Goal: Task Accomplishment & Management: Use online tool/utility

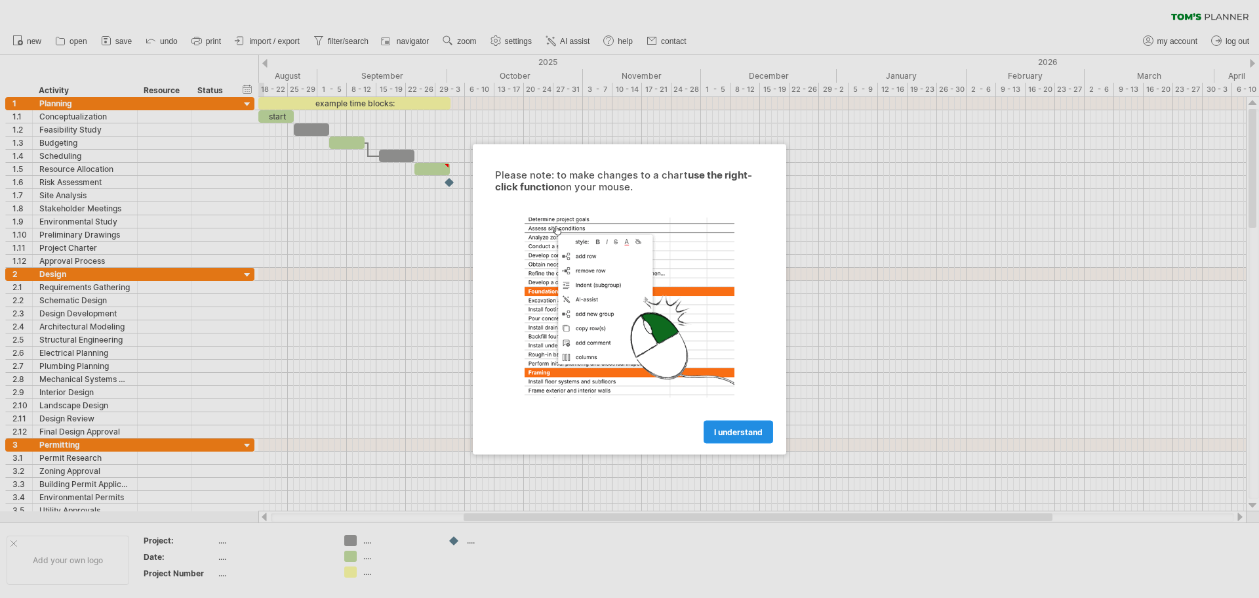
click at [737, 431] on span "I understand" at bounding box center [738, 431] width 49 height 10
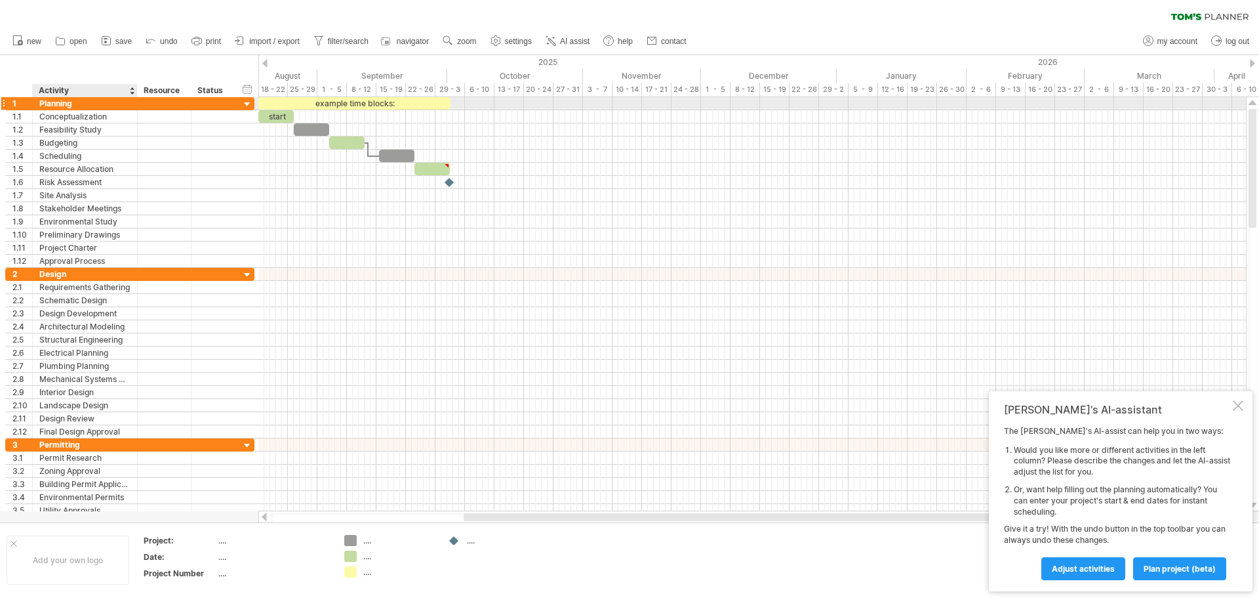
click at [59, 106] on div "Planning" at bounding box center [84, 103] width 91 height 12
drag, startPoint x: 73, startPoint y: 101, endPoint x: 41, endPoint y: 107, distance: 33.3
click at [41, 107] on input "********" at bounding box center [84, 103] width 91 height 12
click at [77, 102] on div "Planning" at bounding box center [84, 103] width 91 height 12
drag, startPoint x: 79, startPoint y: 103, endPoint x: 41, endPoint y: 98, distance: 37.8
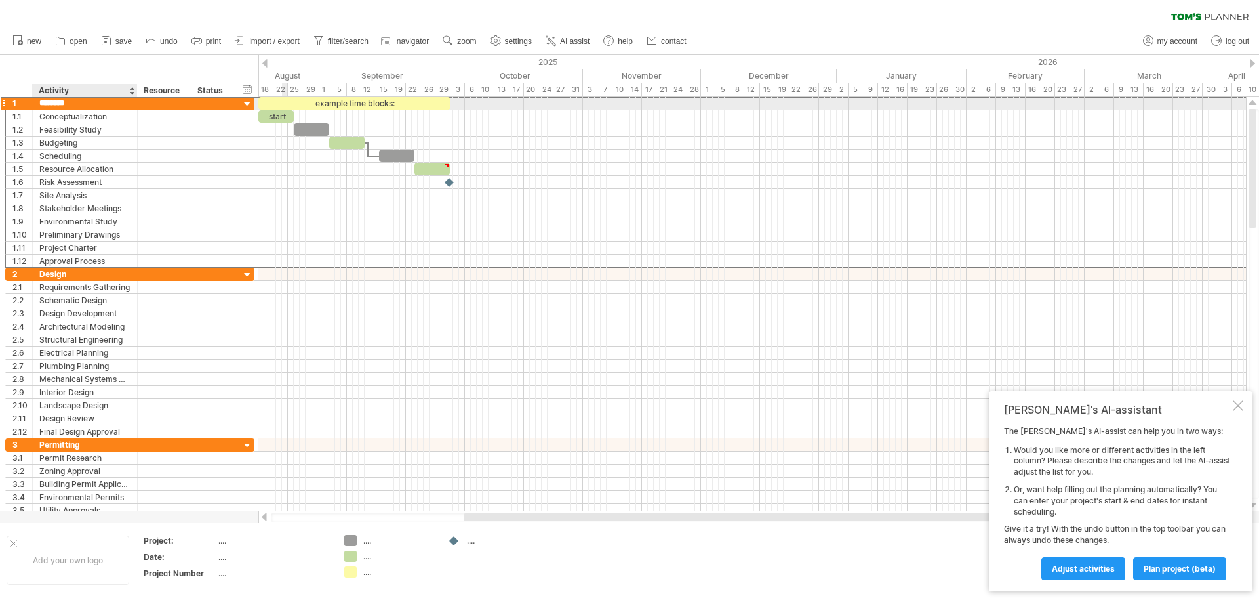
click at [41, 98] on input "********" at bounding box center [84, 103] width 91 height 12
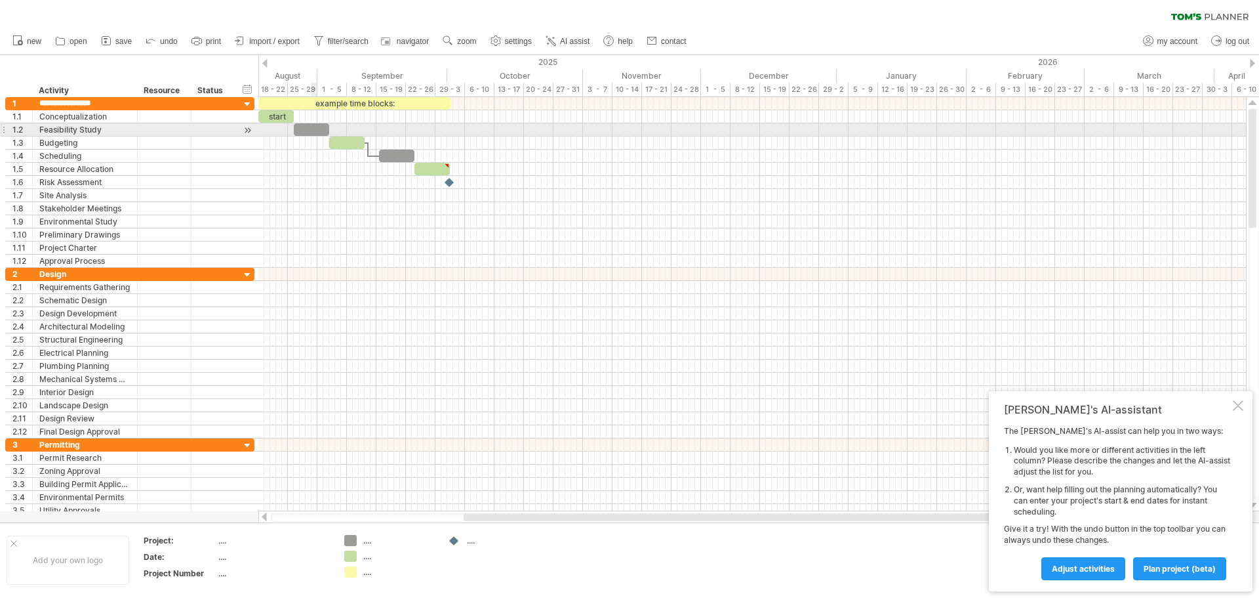
type input "**********"
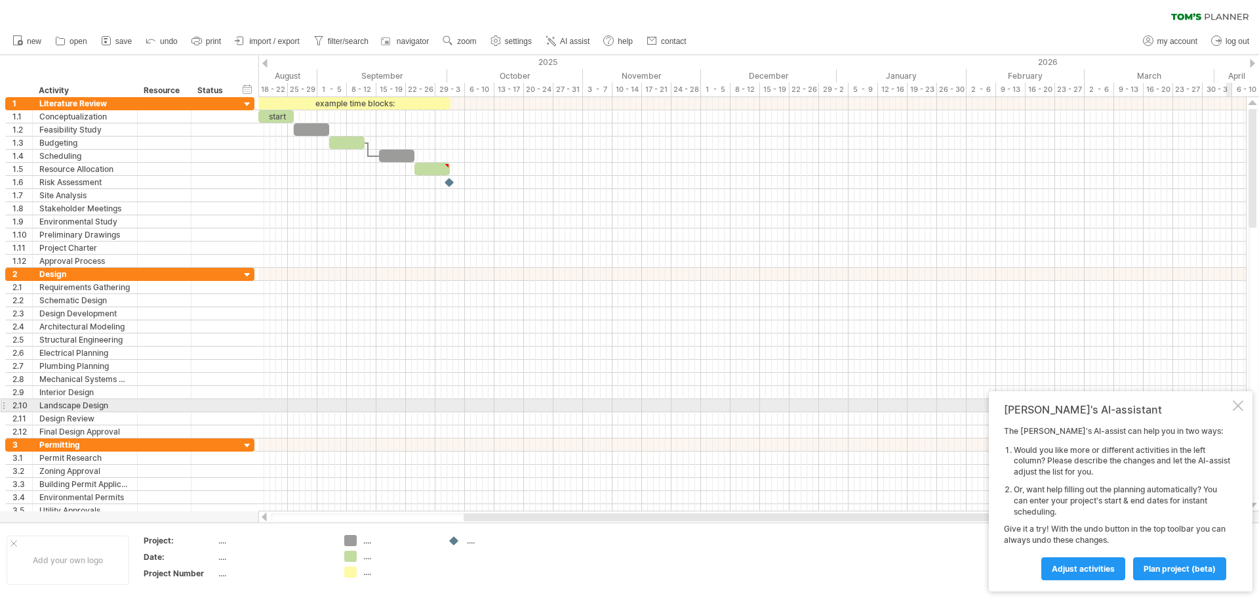
click at [1236, 404] on div at bounding box center [1238, 405] width 10 height 10
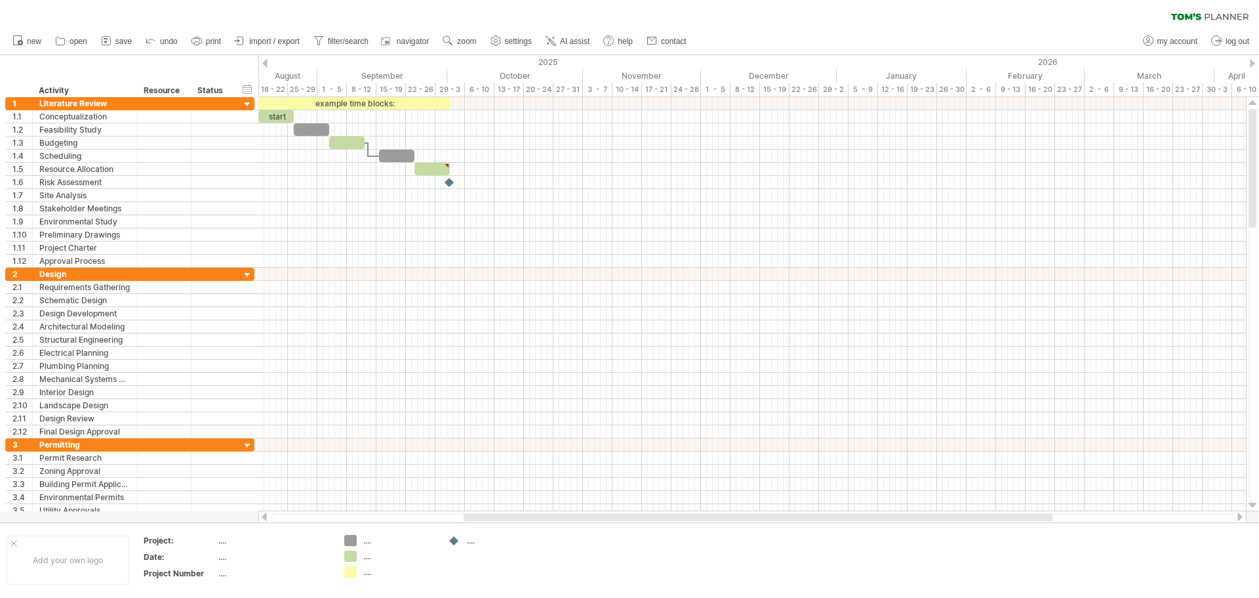
click at [266, 62] on div at bounding box center [264, 63] width 5 height 9
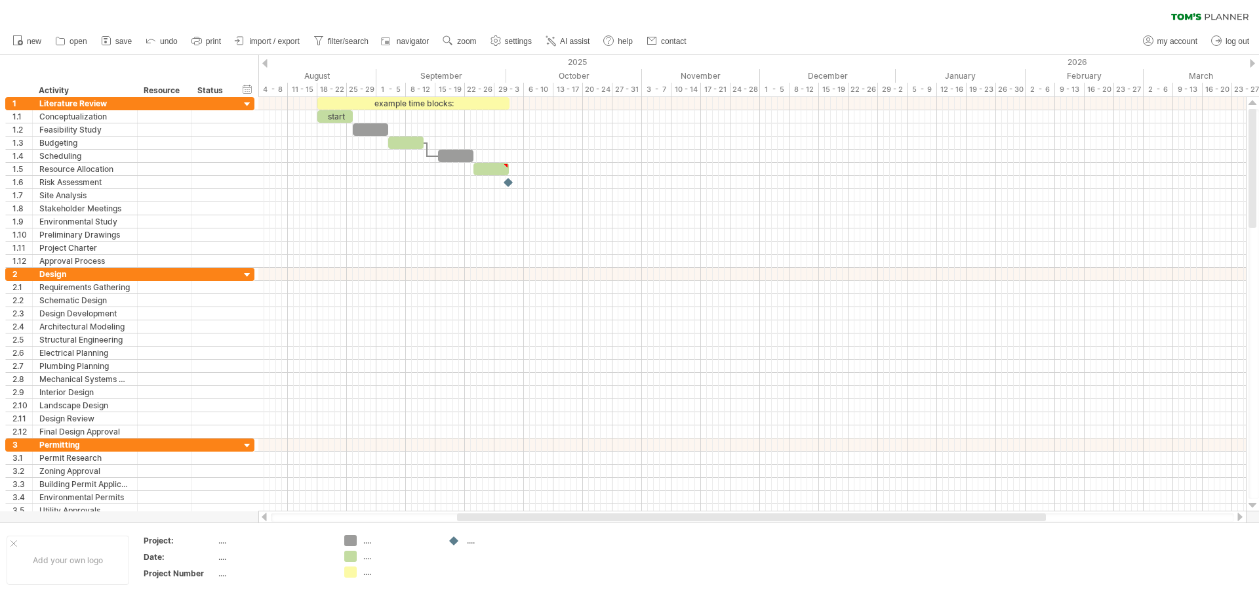
click at [266, 62] on div at bounding box center [264, 63] width 5 height 9
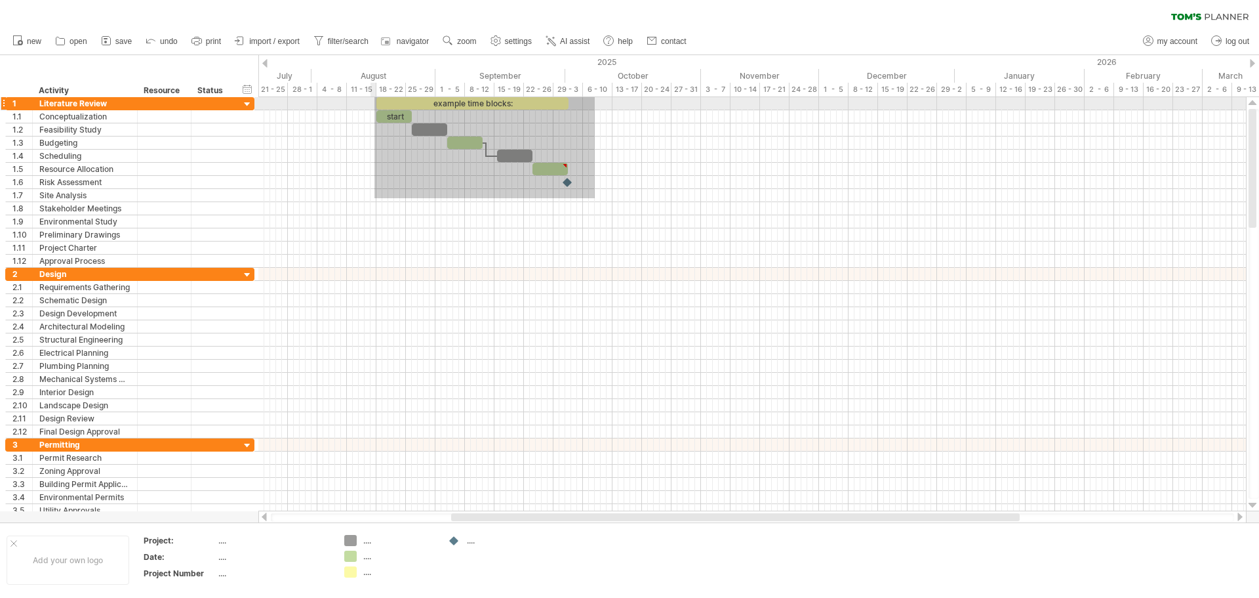
drag, startPoint x: 595, startPoint y: 198, endPoint x: 371, endPoint y: 96, distance: 245.7
click at [371, 96] on div "Trying to reach [DOMAIN_NAME] Connected again... 0% clear filter new 1" at bounding box center [629, 299] width 1259 height 598
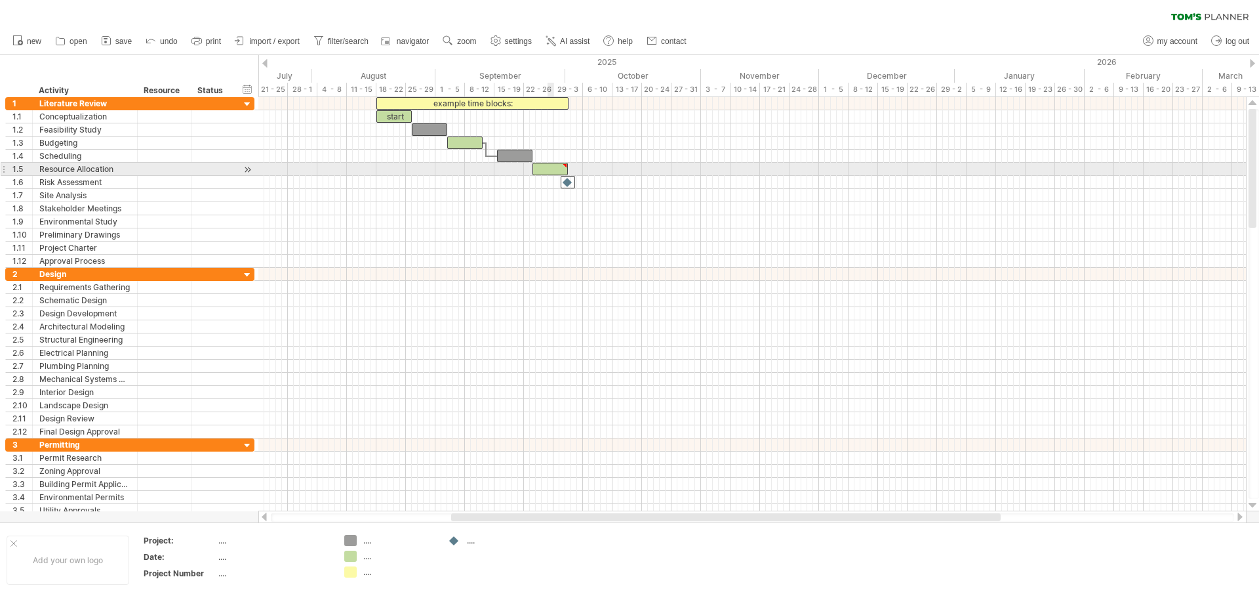
click at [550, 168] on div at bounding box center [550, 169] width 35 height 12
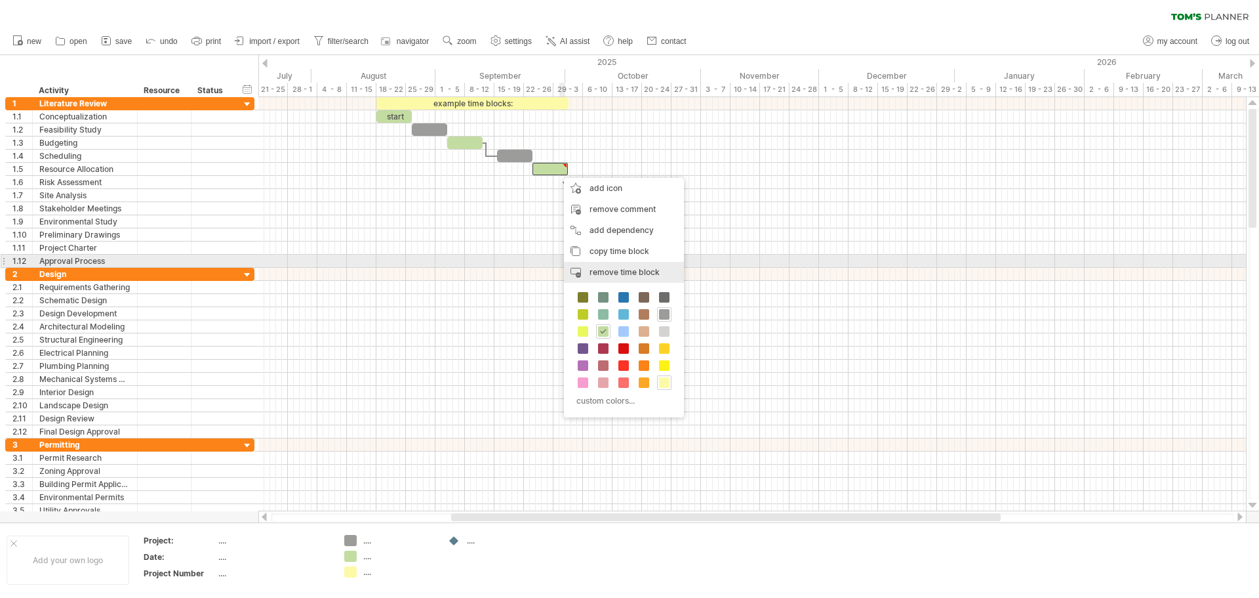
click at [619, 269] on span "remove time block" at bounding box center [625, 272] width 70 height 10
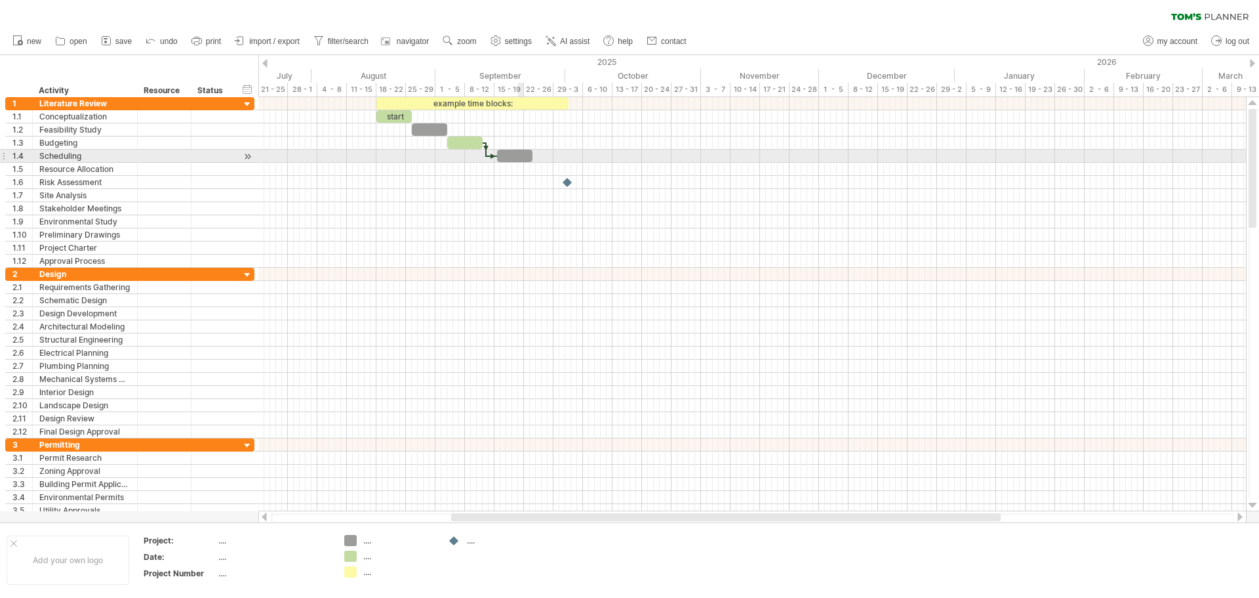
click at [523, 156] on div at bounding box center [514, 156] width 35 height 12
click at [459, 144] on div at bounding box center [464, 142] width 35 height 12
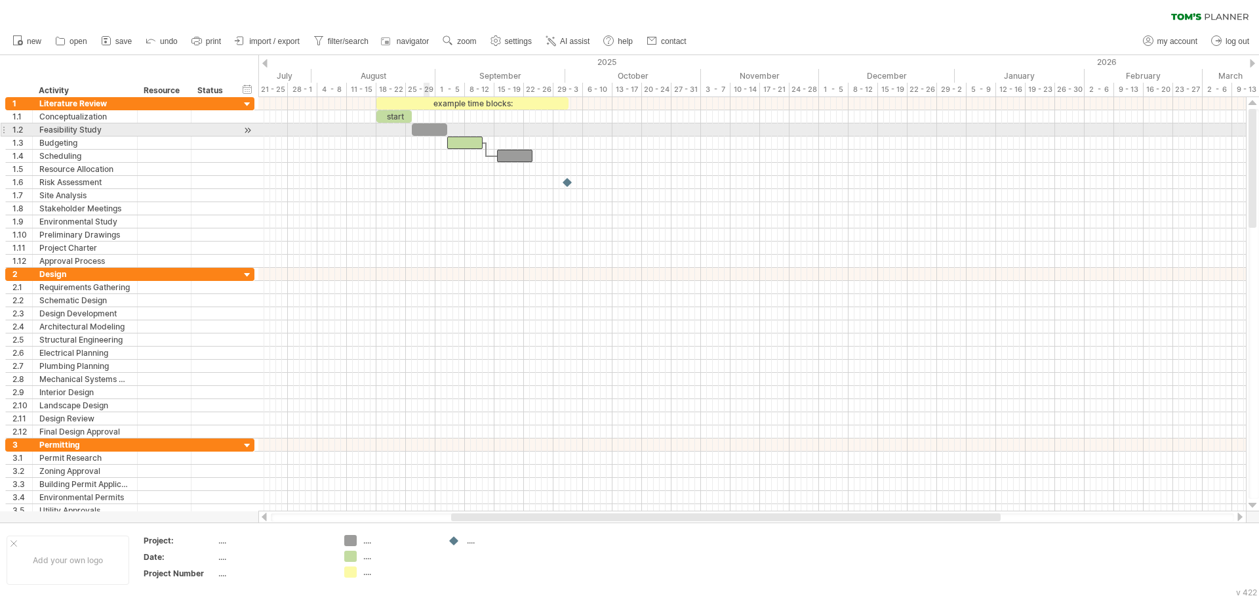
click at [429, 129] on div at bounding box center [429, 129] width 35 height 12
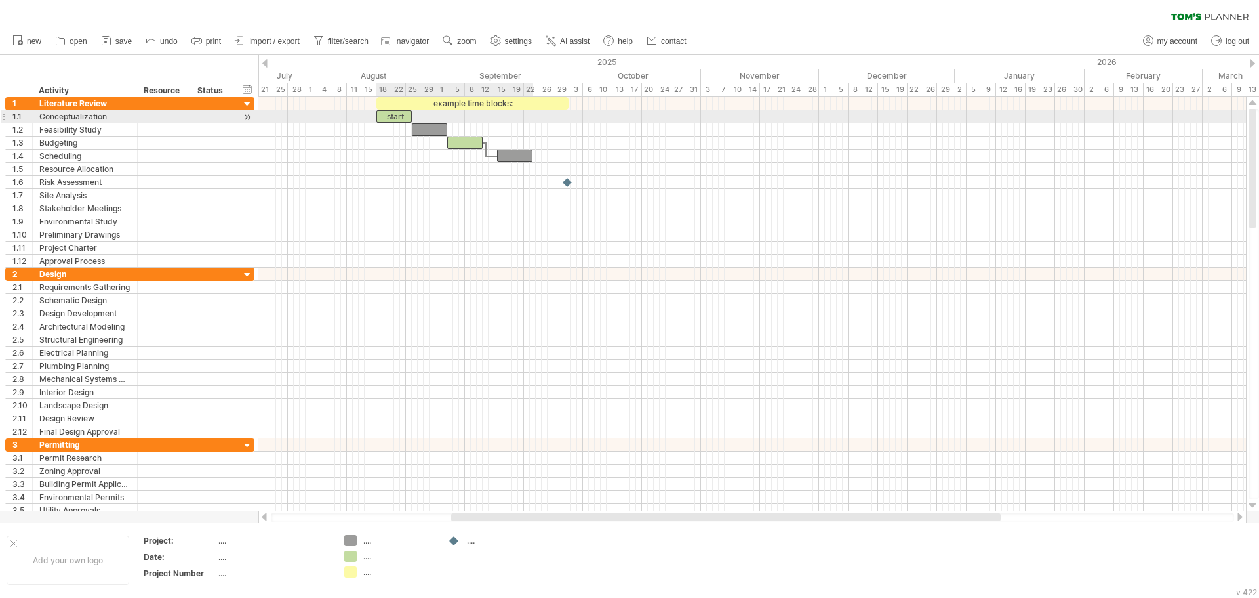
click at [387, 111] on div "start" at bounding box center [394, 116] width 35 height 12
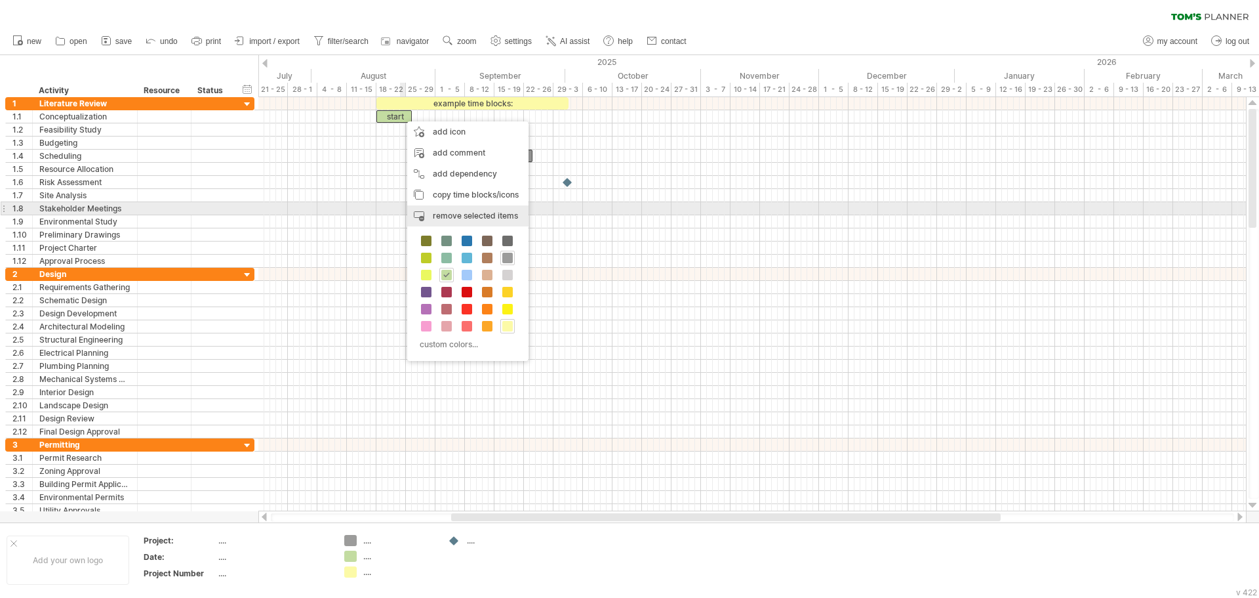
click at [447, 208] on div "remove time block remove selected items" at bounding box center [467, 215] width 121 height 21
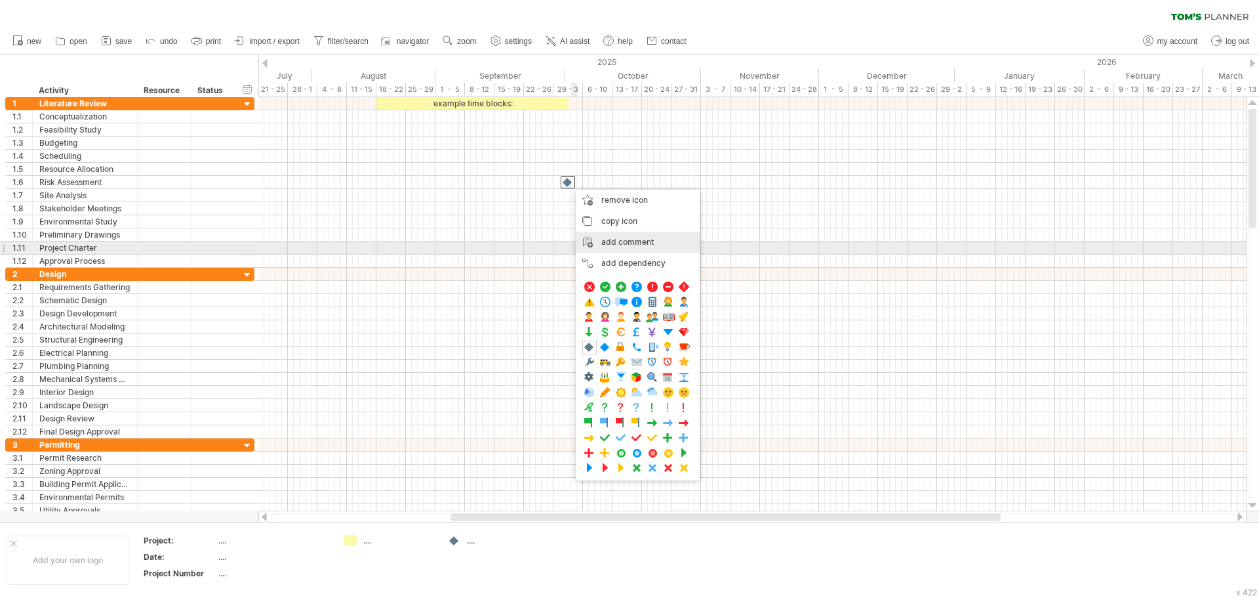
click at [511, 213] on div at bounding box center [752, 208] width 988 height 13
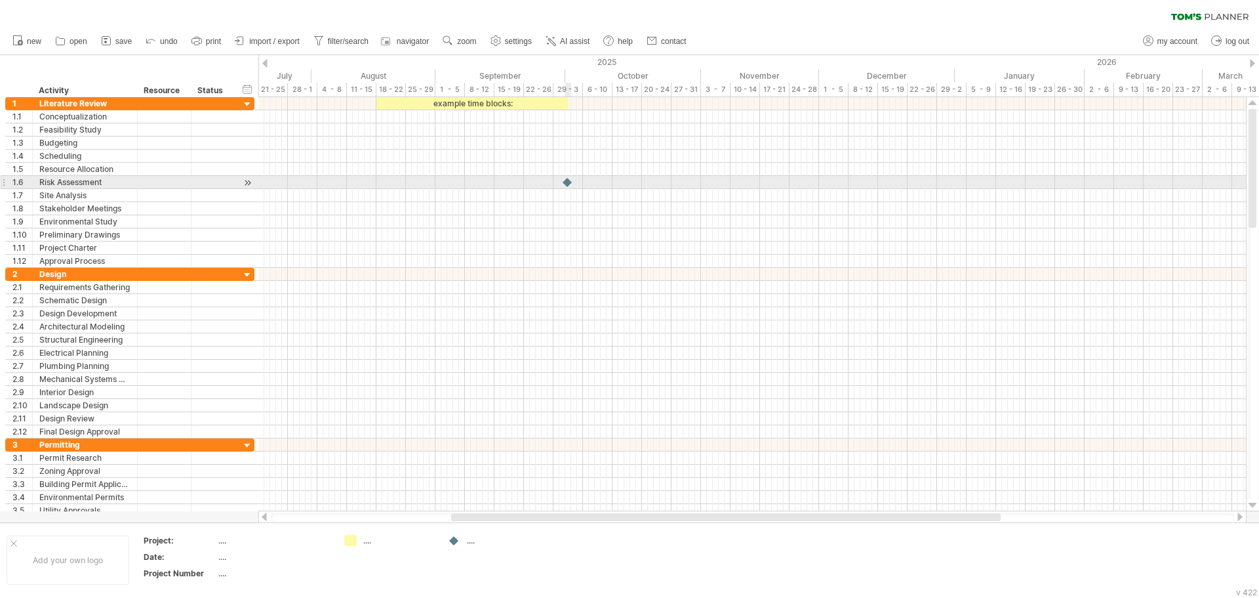
click at [567, 184] on div at bounding box center [568, 182] width 13 height 12
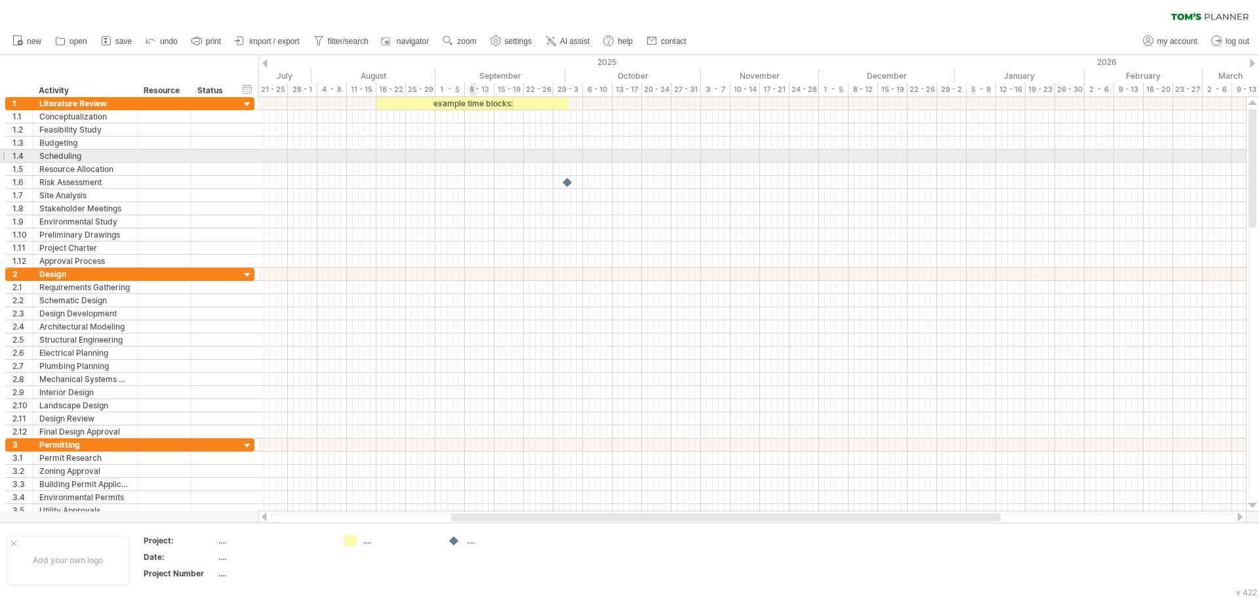
click at [474, 157] on div at bounding box center [752, 156] width 988 height 13
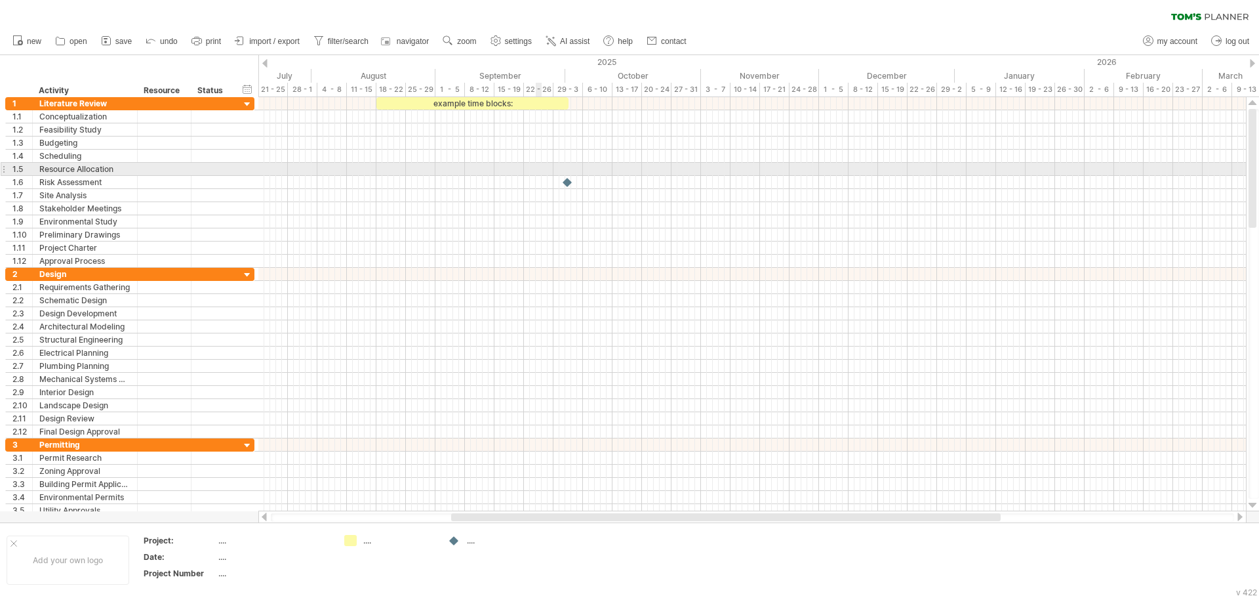
drag, startPoint x: 537, startPoint y: 169, endPoint x: 601, endPoint y: 201, distance: 71.3
click at [601, 201] on div at bounding box center [752, 182] width 988 height 171
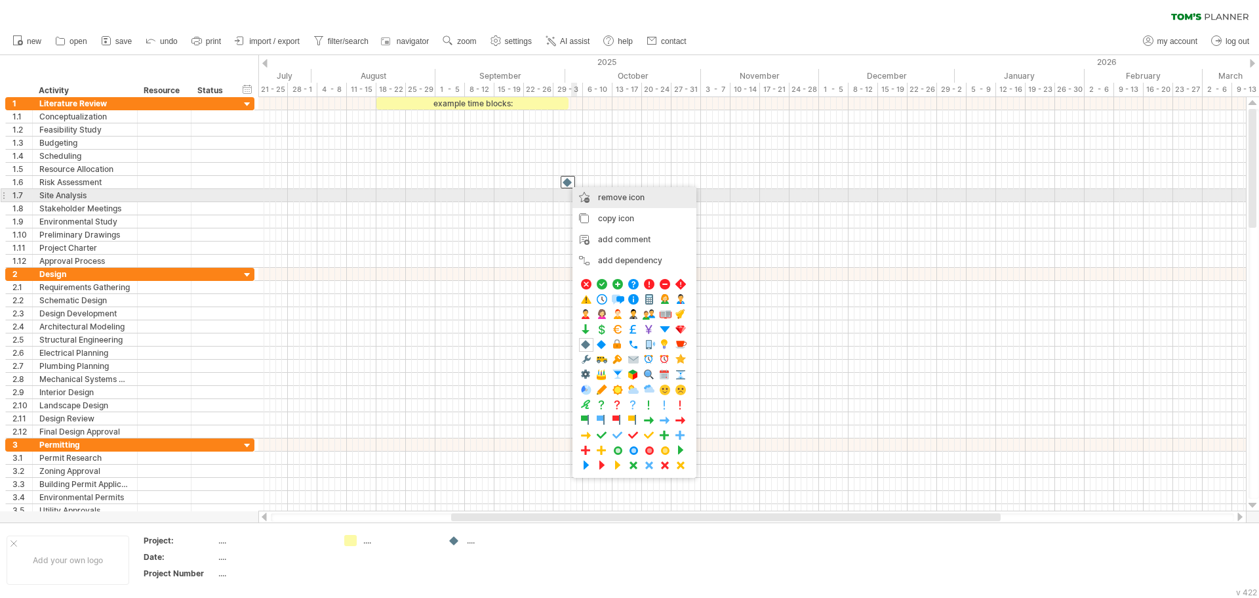
click at [613, 193] on span "remove icon" at bounding box center [621, 197] width 47 height 10
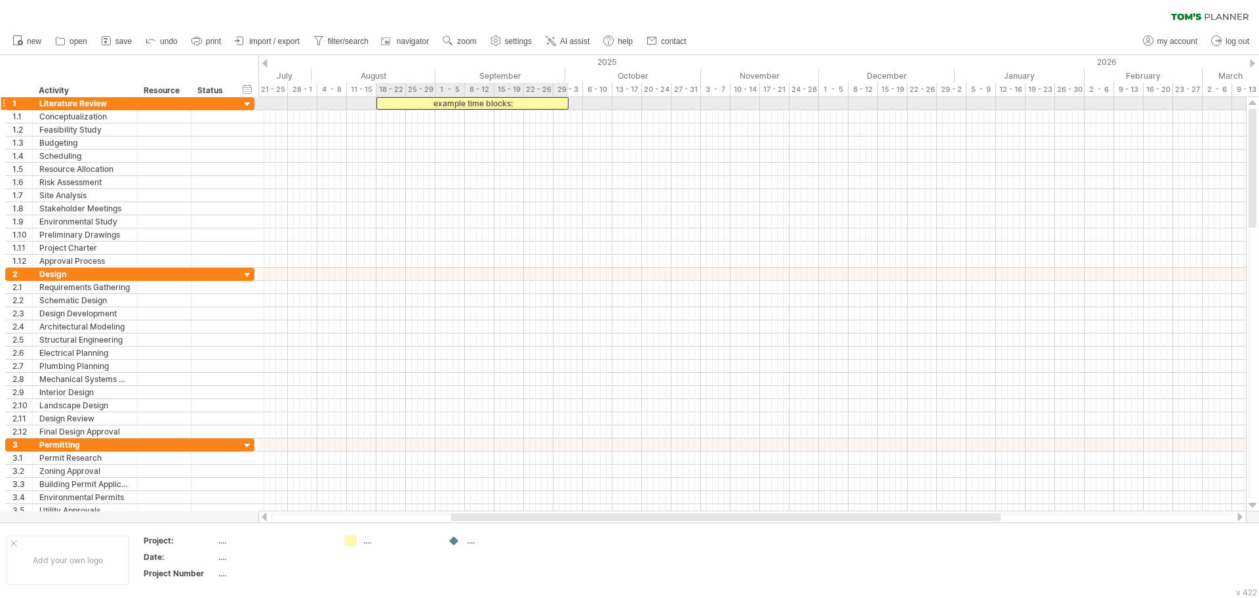
click at [473, 105] on div "example time blocks:" at bounding box center [473, 103] width 192 height 12
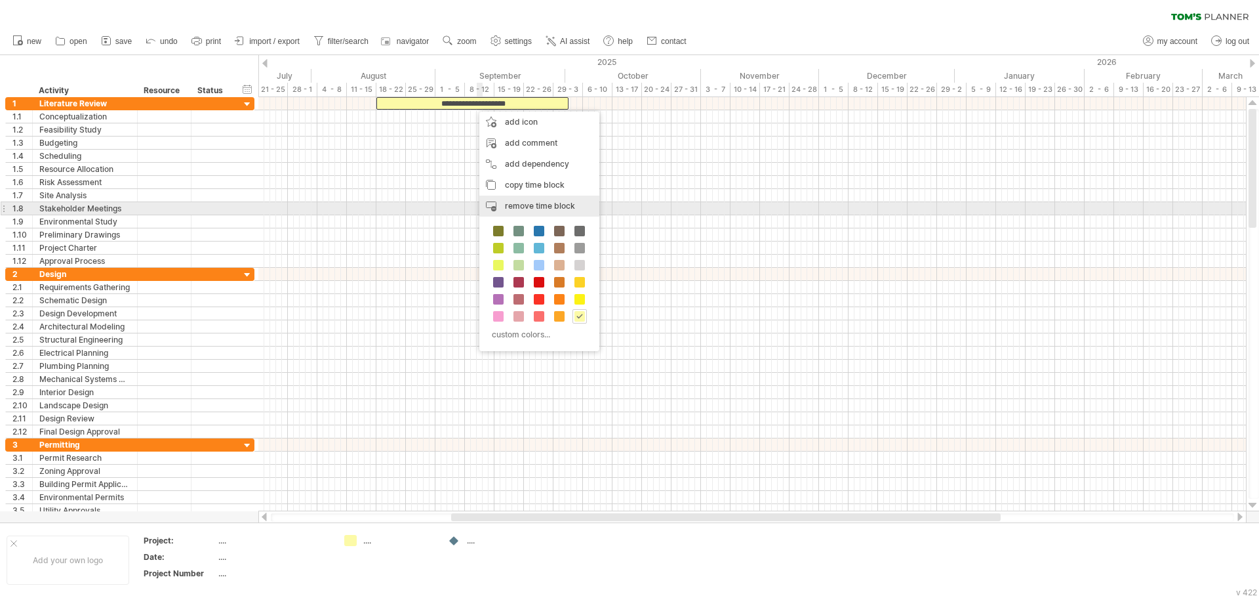
click at [525, 203] on span "remove time block" at bounding box center [540, 206] width 70 height 10
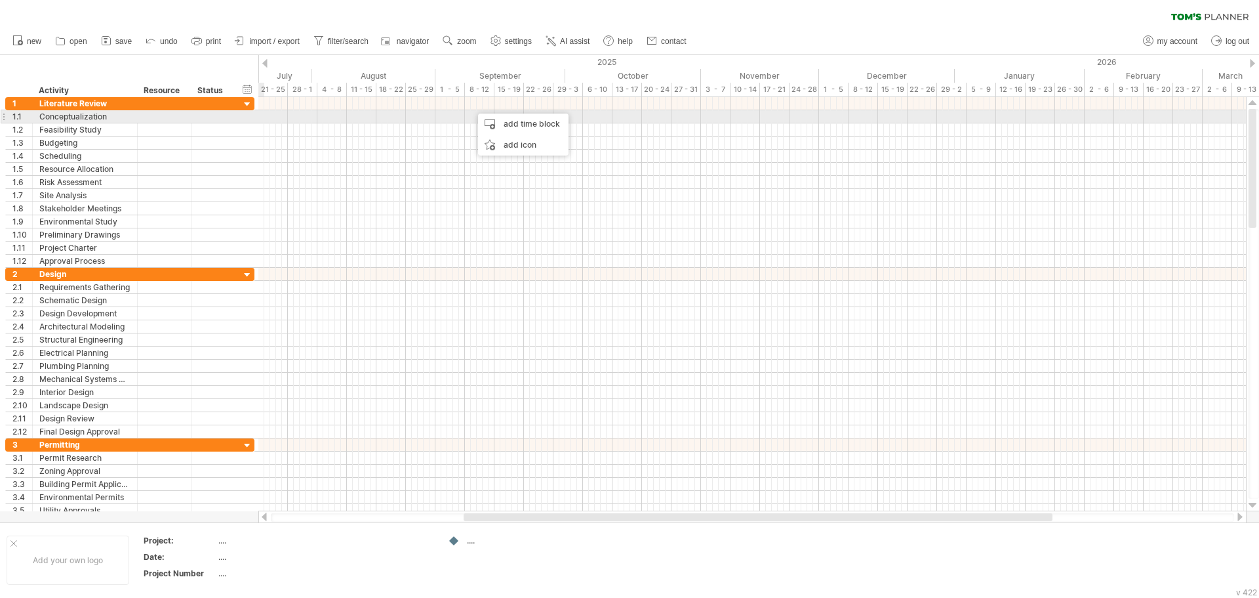
click at [107, 116] on div "Conceptualization" at bounding box center [84, 116] width 91 height 12
click at [107, 116] on input "**********" at bounding box center [84, 116] width 91 height 12
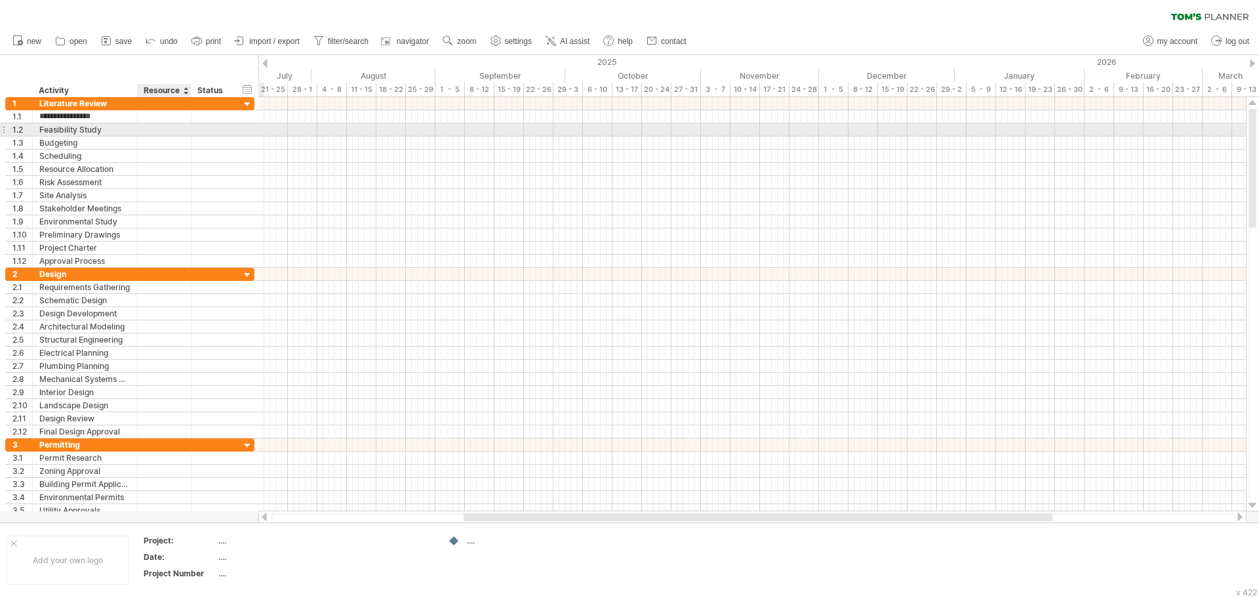
type input "**********"
click at [102, 129] on div "Feasibility Study" at bounding box center [84, 129] width 91 height 12
click at [0, 0] on input "**********" at bounding box center [0, 0] width 0 height 0
click at [104, 129] on input "**********" at bounding box center [84, 129] width 91 height 12
drag, startPoint x: 111, startPoint y: 130, endPoint x: 39, endPoint y: 130, distance: 71.5
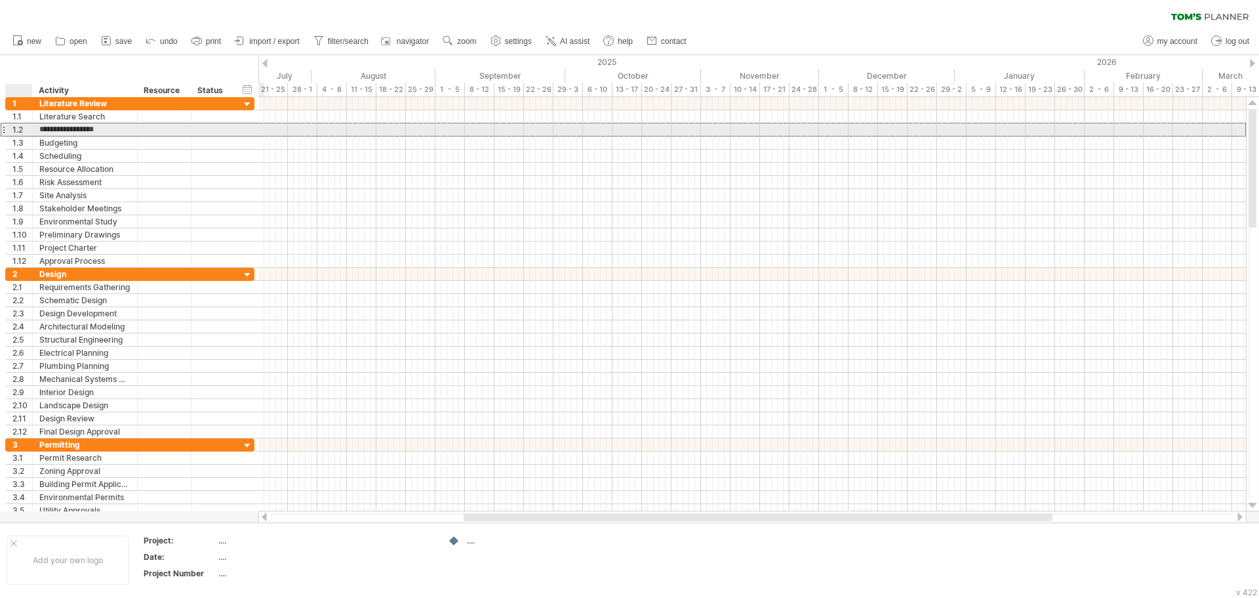
click at [39, 130] on input "**********" at bounding box center [84, 129] width 91 height 12
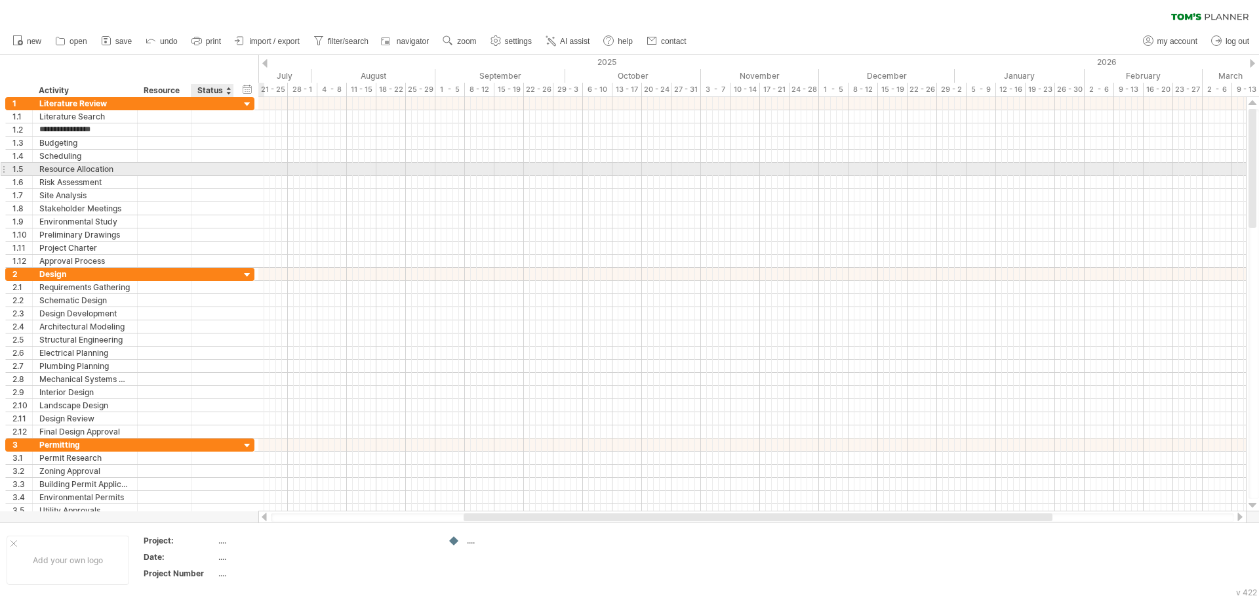
type input "**********"
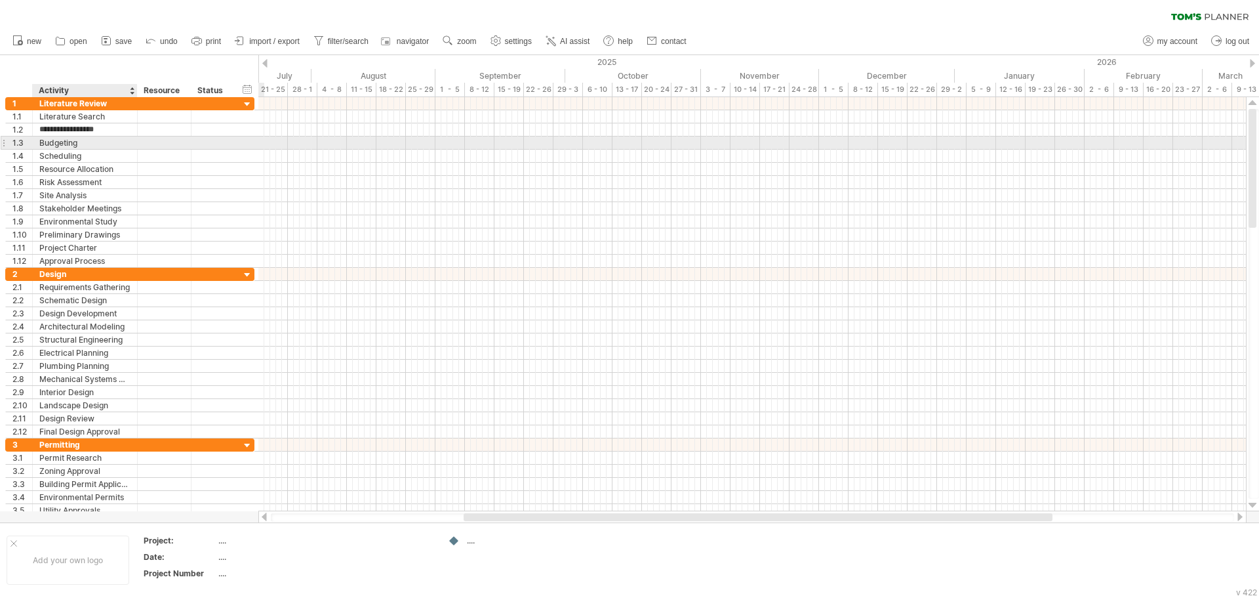
click at [81, 144] on div "Budgeting" at bounding box center [84, 142] width 91 height 12
click at [81, 144] on input "*********" at bounding box center [84, 142] width 91 height 12
type input "********"
click at [63, 154] on div "Scheduling" at bounding box center [84, 156] width 91 height 12
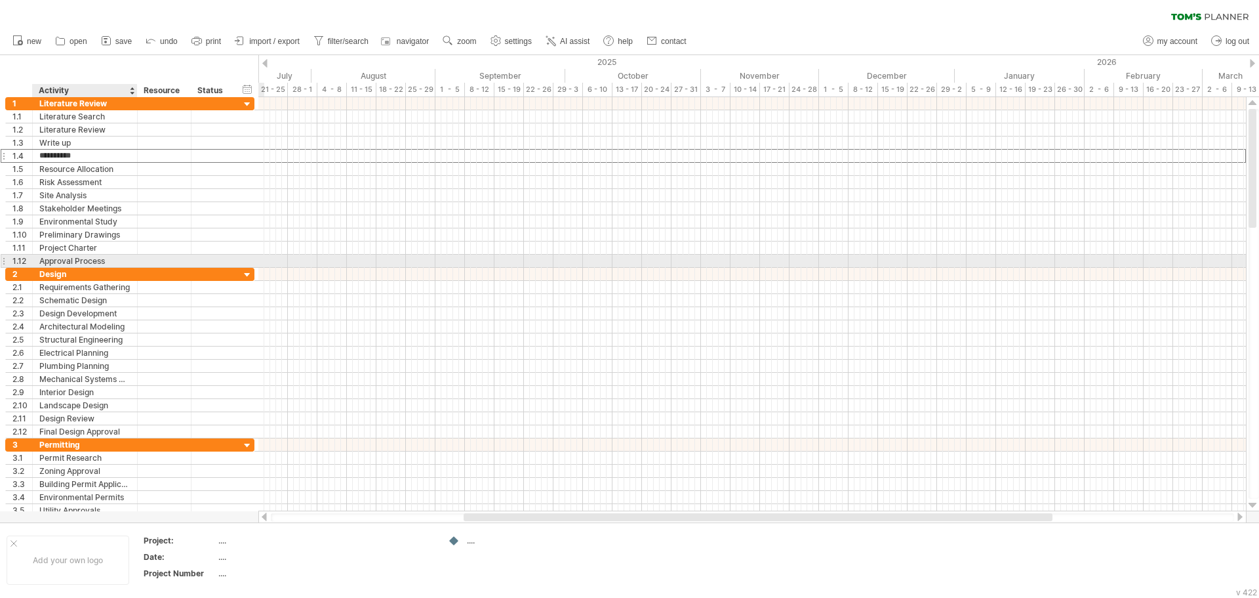
click at [69, 260] on div "Approval Process" at bounding box center [84, 261] width 91 height 12
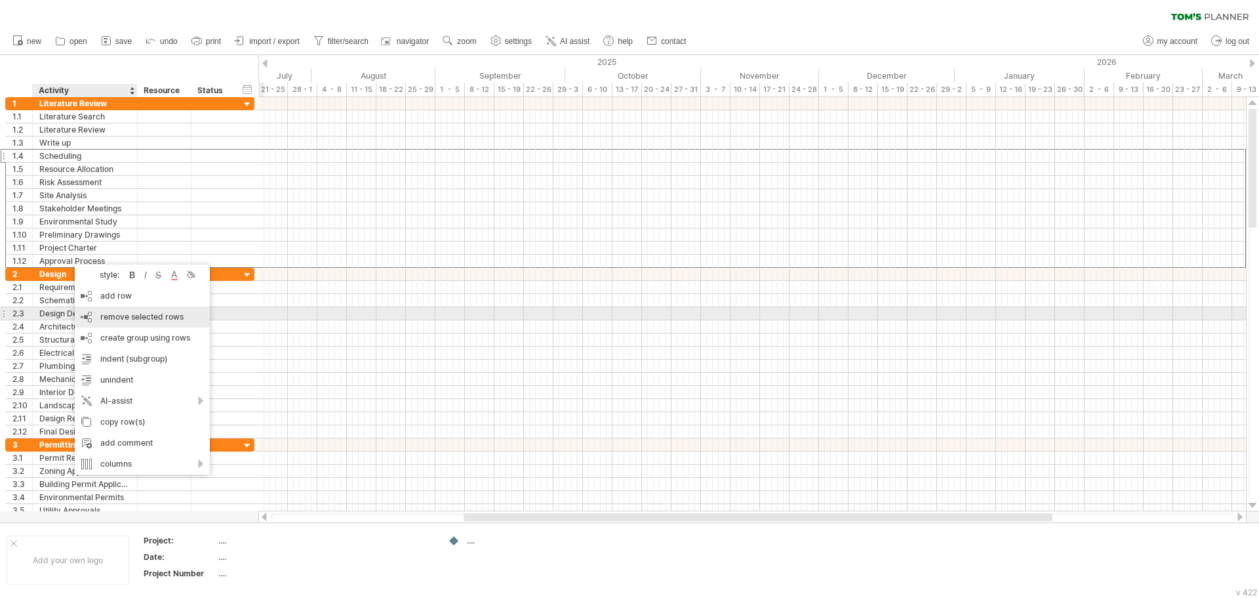
click at [117, 312] on span "remove selected rows" at bounding box center [141, 317] width 83 height 10
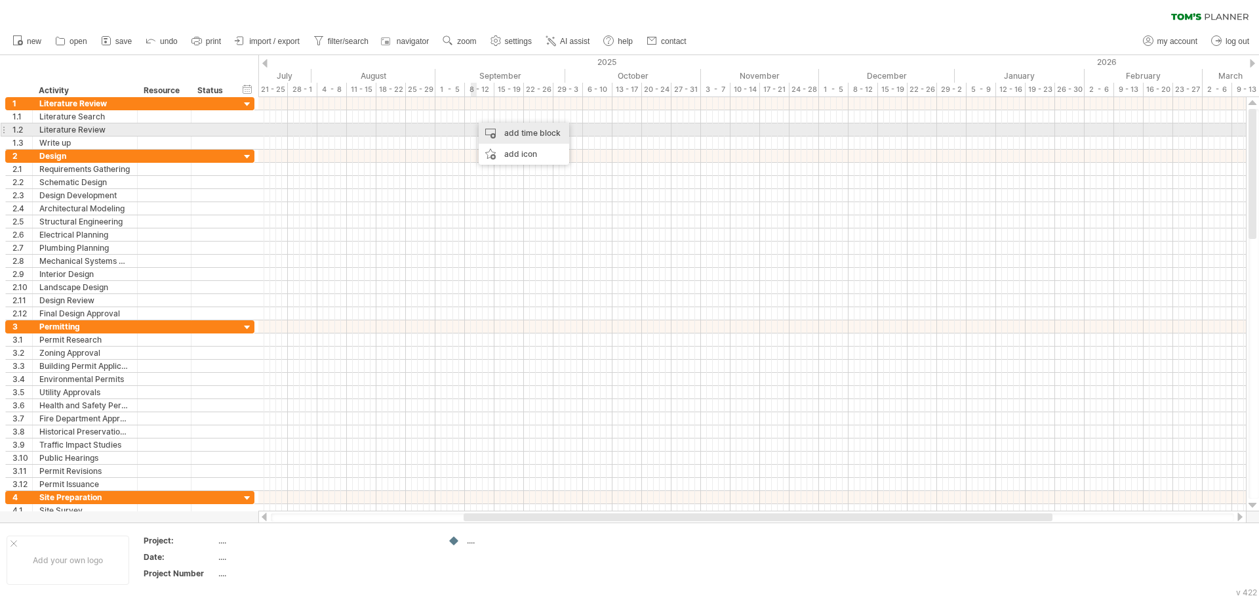
click at [512, 133] on div "add time block" at bounding box center [524, 133] width 91 height 21
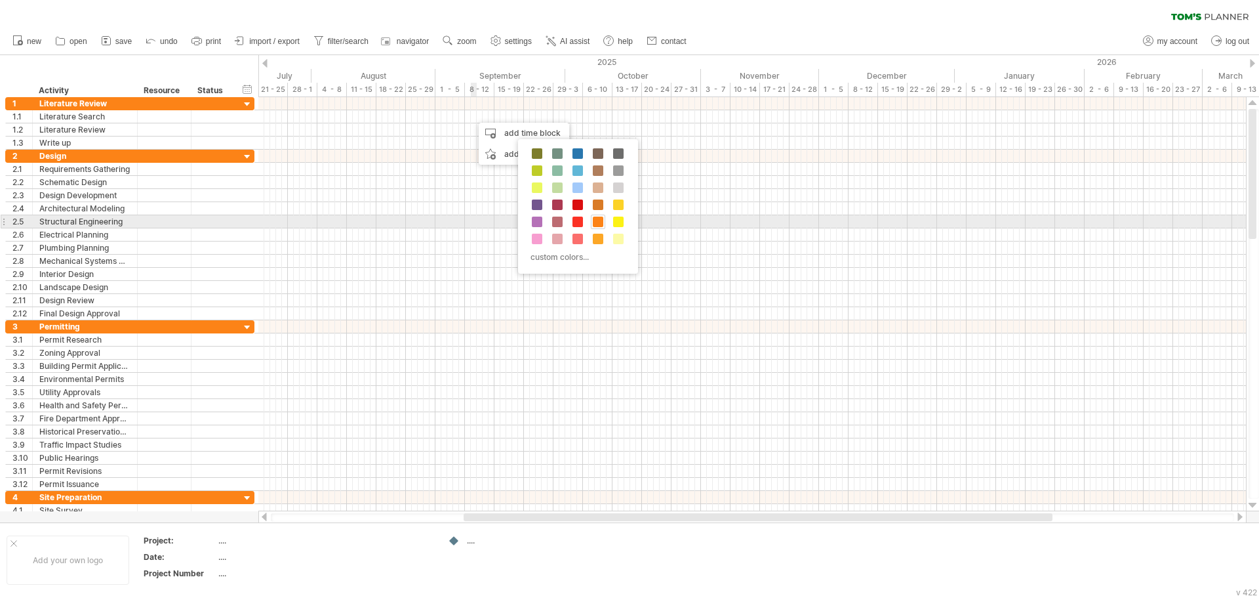
click at [595, 223] on span at bounding box center [598, 221] width 10 height 10
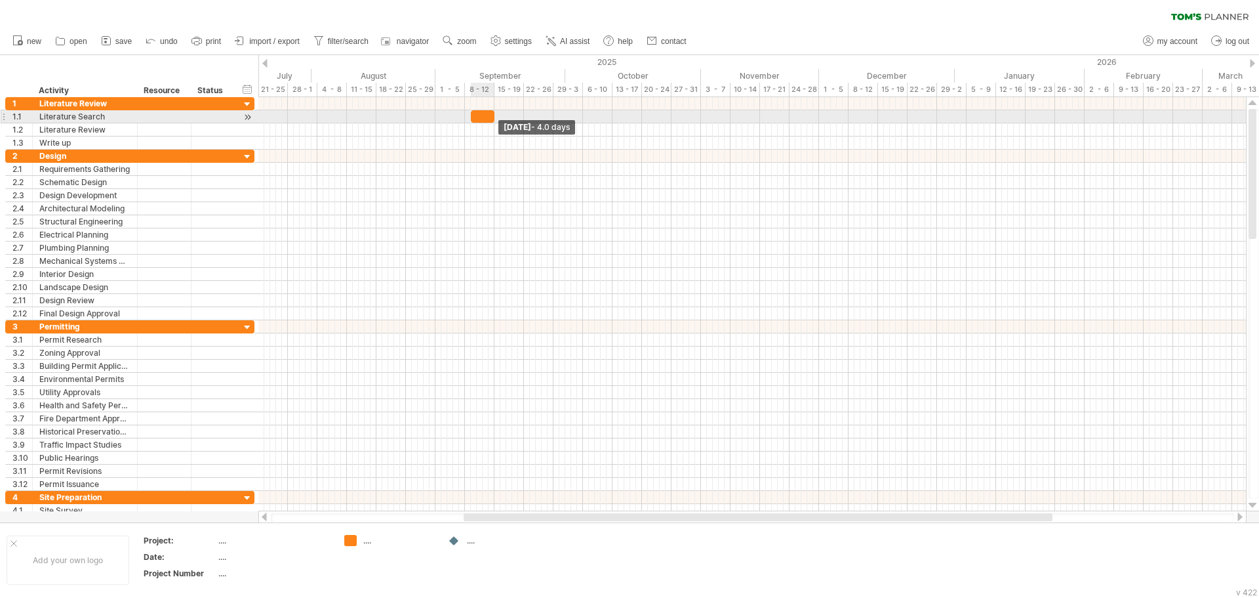
drag, startPoint x: 476, startPoint y: 115, endPoint x: 495, endPoint y: 115, distance: 18.4
click at [495, 115] on span at bounding box center [494, 116] width 5 height 12
click at [466, 114] on span at bounding box center [464, 116] width 5 height 12
click at [481, 119] on div at bounding box center [480, 116] width 30 height 12
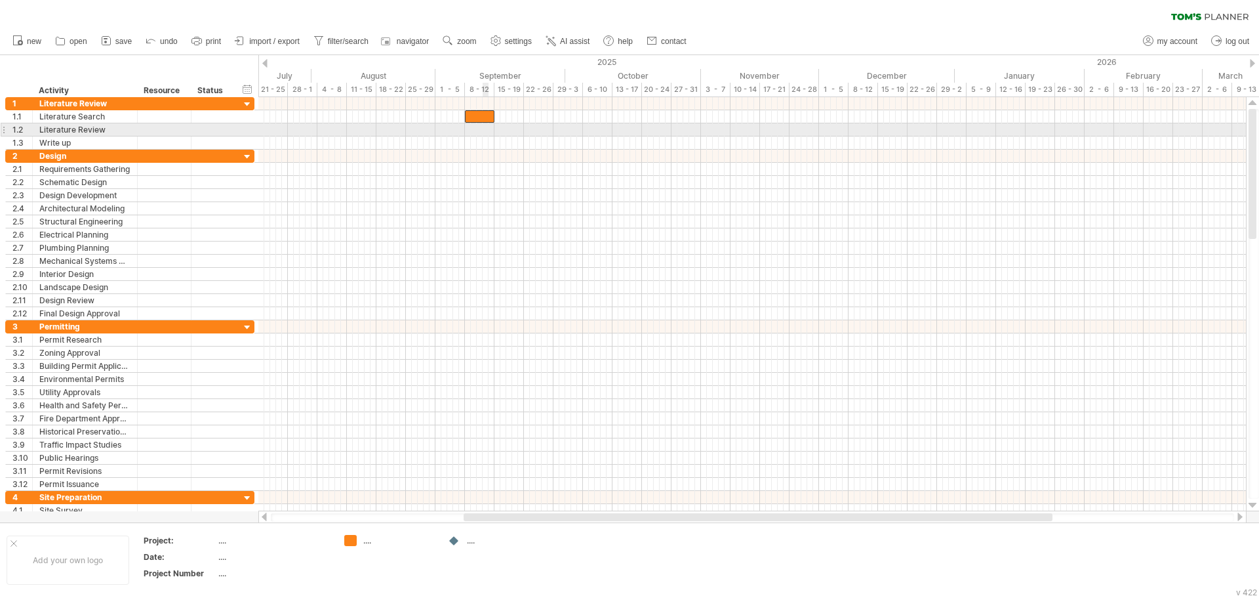
scroll to position [1, 3862]
click at [506, 131] on div at bounding box center [752, 129] width 988 height 13
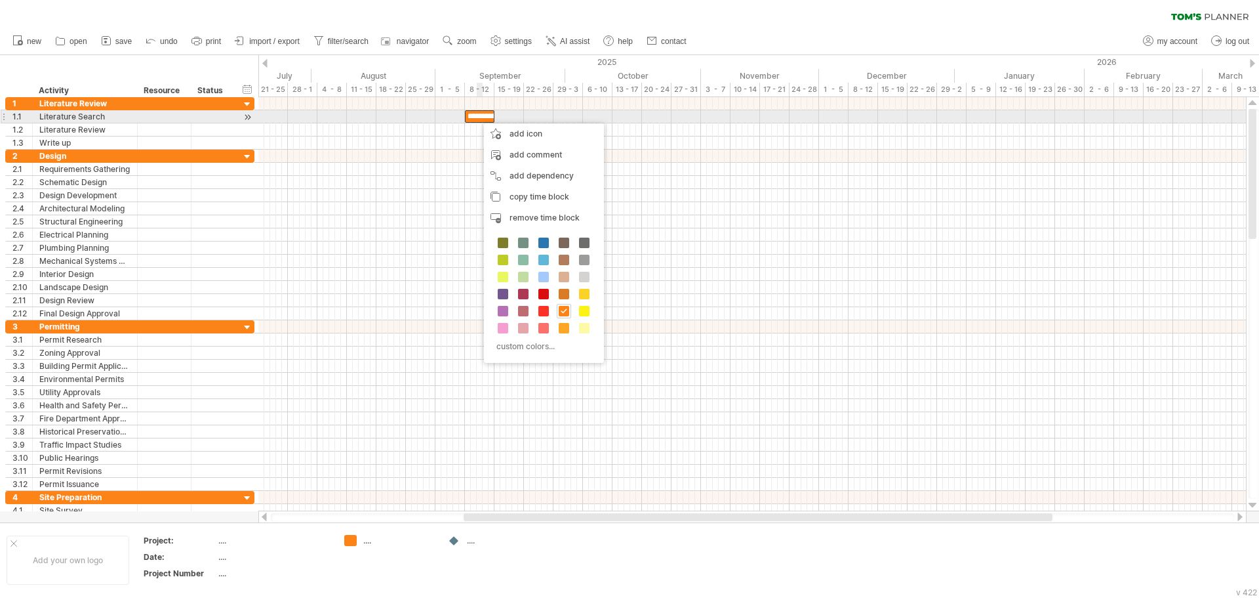
click at [478, 117] on div at bounding box center [480, 116] width 30 height 12
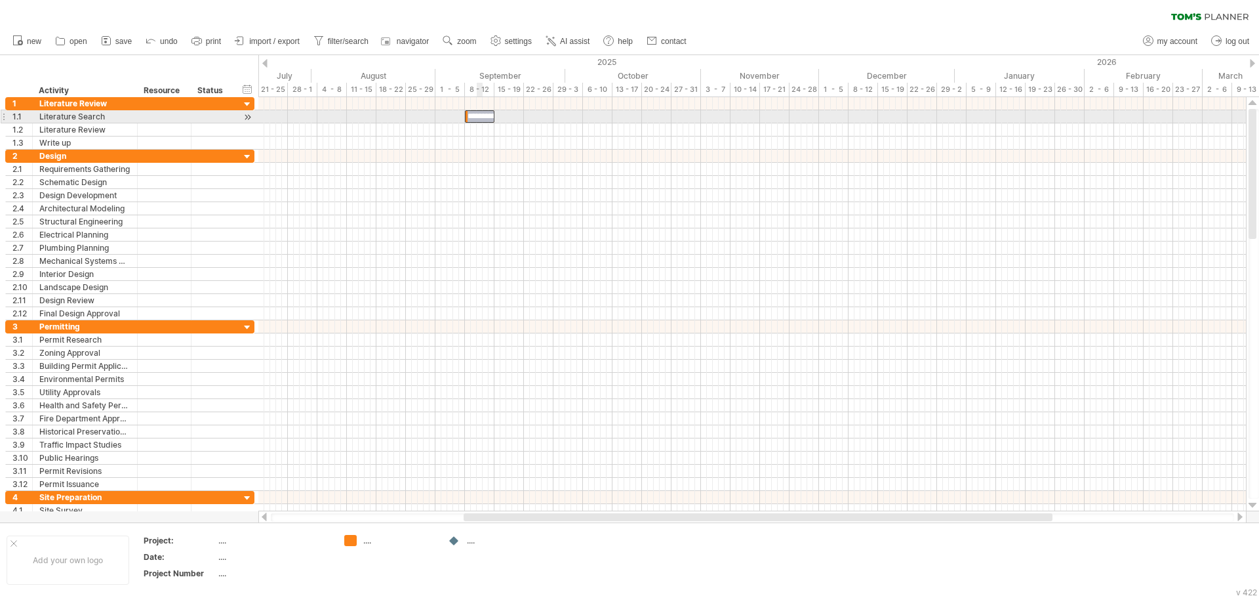
click at [478, 117] on div at bounding box center [480, 116] width 30 height 12
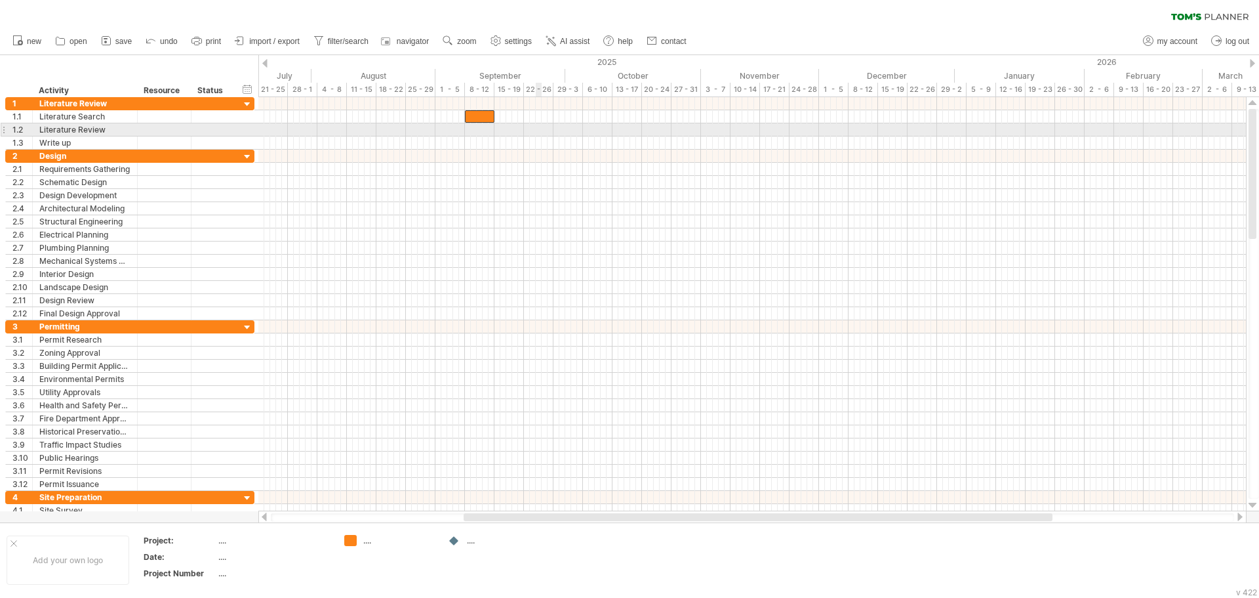
click at [541, 137] on div at bounding box center [752, 142] width 988 height 13
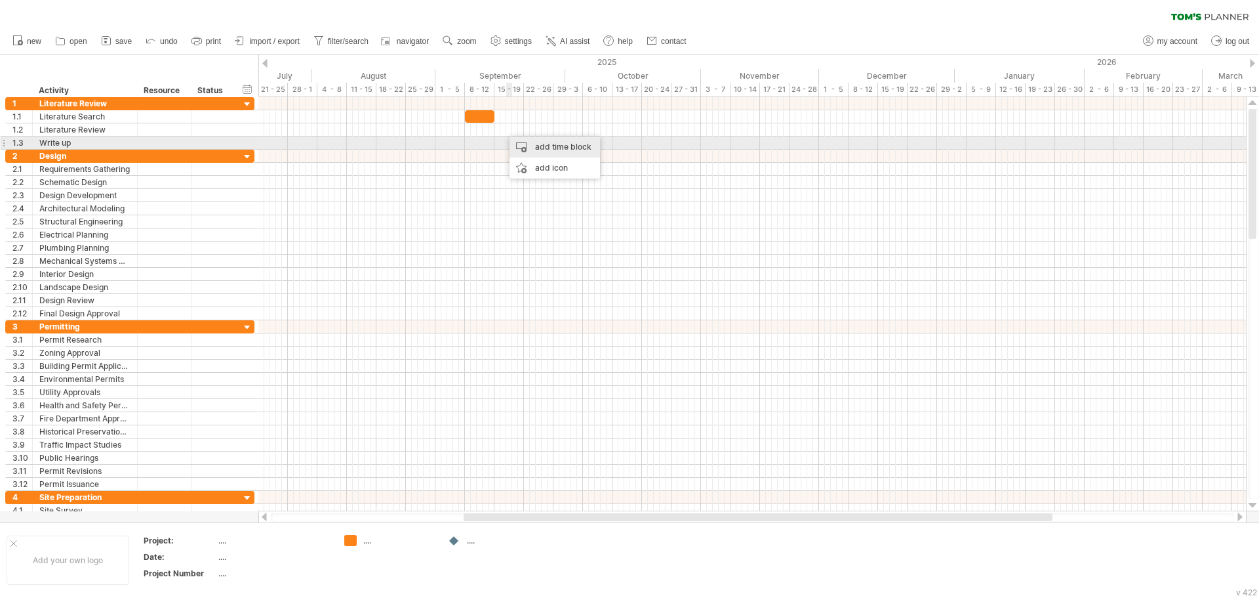
click at [545, 144] on div "add time block" at bounding box center [555, 146] width 91 height 21
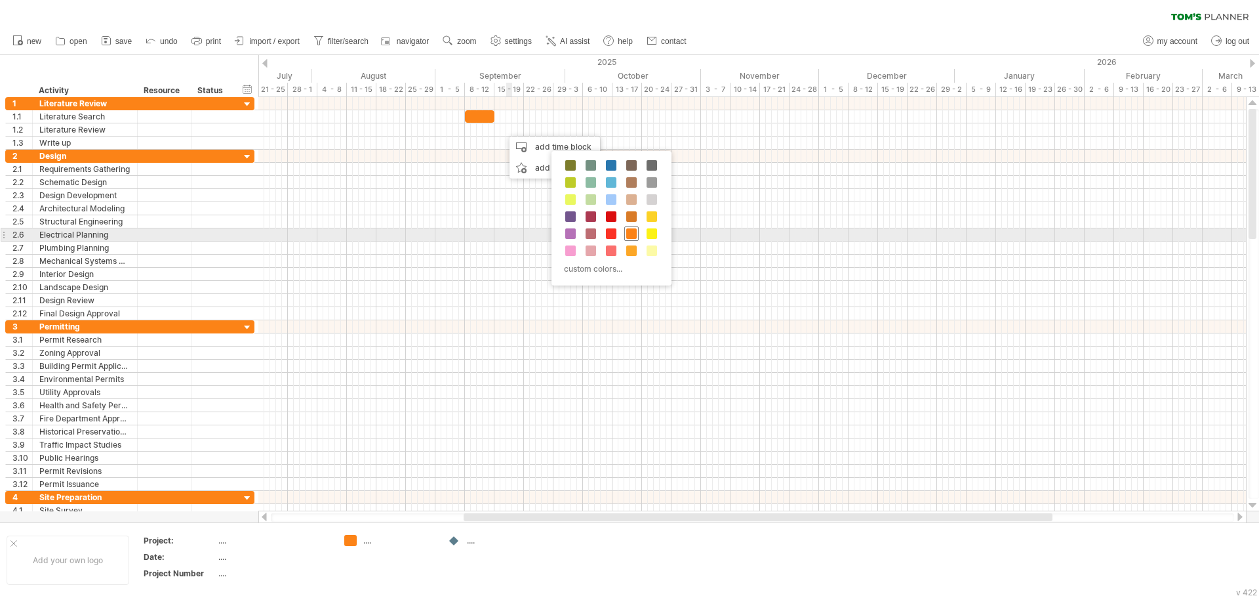
click at [634, 235] on span at bounding box center [631, 233] width 10 height 10
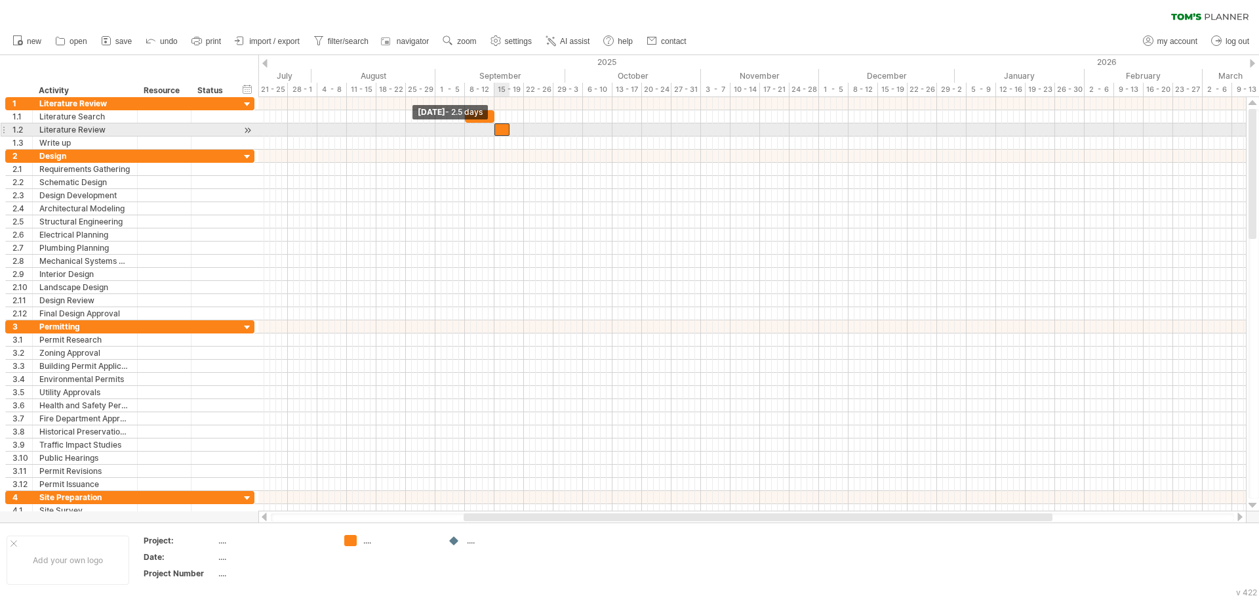
drag, startPoint x: 504, startPoint y: 133, endPoint x: 495, endPoint y: 132, distance: 8.6
click at [495, 132] on span at bounding box center [494, 129] width 5 height 12
drag, startPoint x: 508, startPoint y: 132, endPoint x: 523, endPoint y: 133, distance: 15.1
click at [523, 133] on span at bounding box center [523, 129] width 5 height 12
drag, startPoint x: 523, startPoint y: 131, endPoint x: 552, endPoint y: 132, distance: 28.9
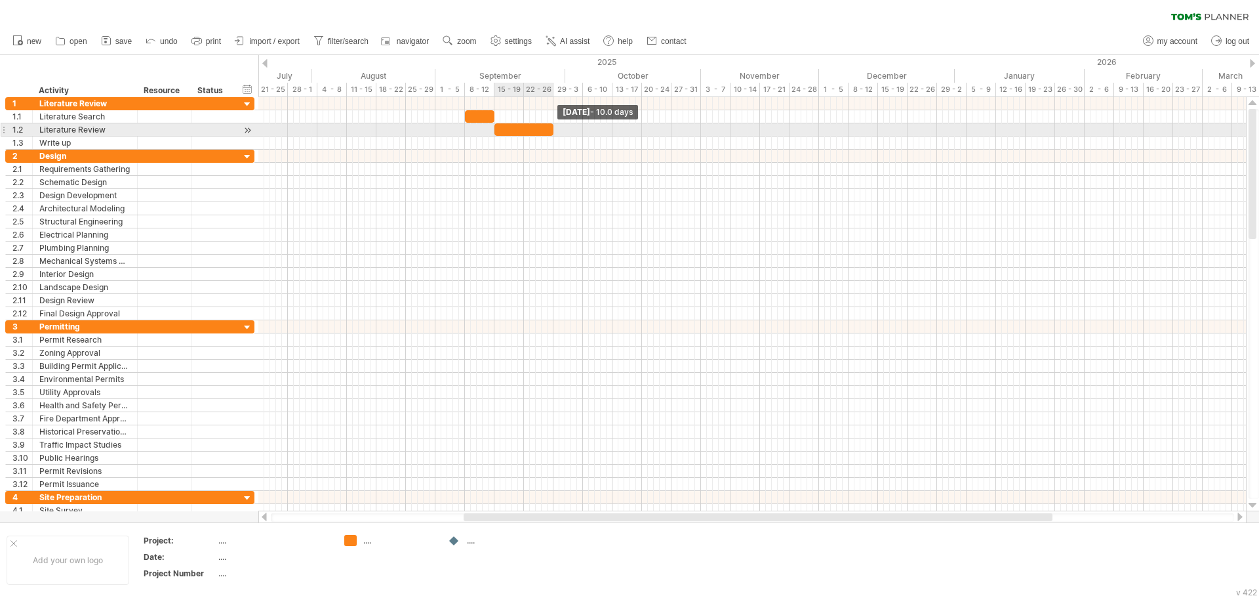
click at [552, 132] on span at bounding box center [553, 129] width 5 height 12
drag, startPoint x: 495, startPoint y: 132, endPoint x: 524, endPoint y: 132, distance: 28.9
click at [524, 132] on span at bounding box center [523, 129] width 5 height 12
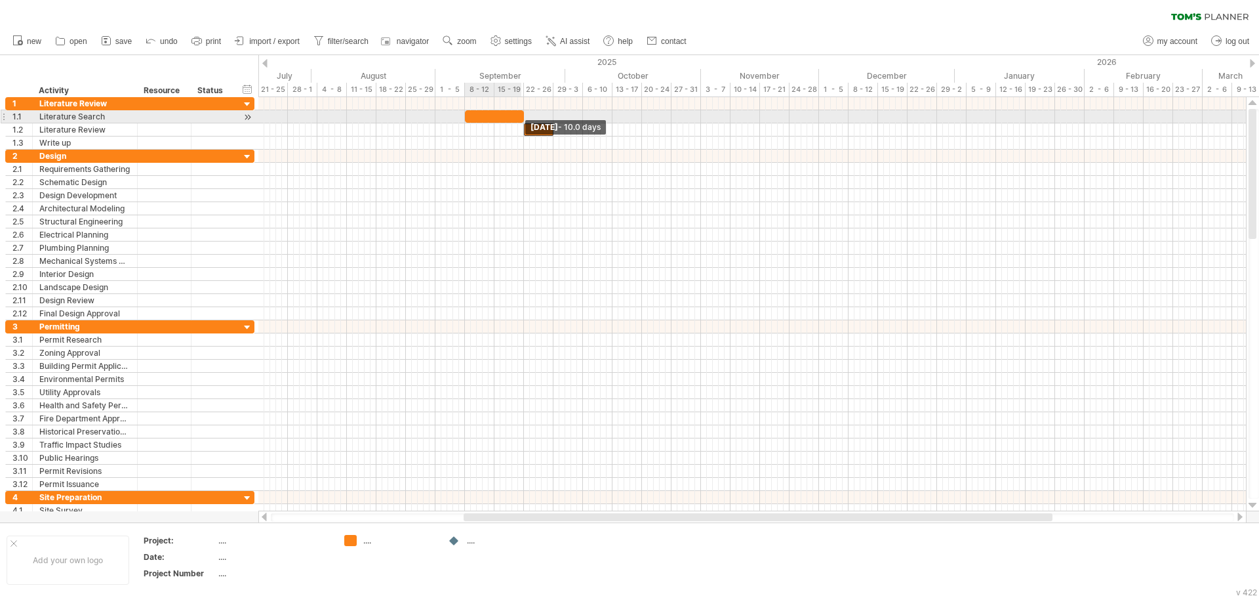
drag, startPoint x: 495, startPoint y: 115, endPoint x: 523, endPoint y: 116, distance: 28.2
click at [523, 116] on span at bounding box center [523, 116] width 5 height 12
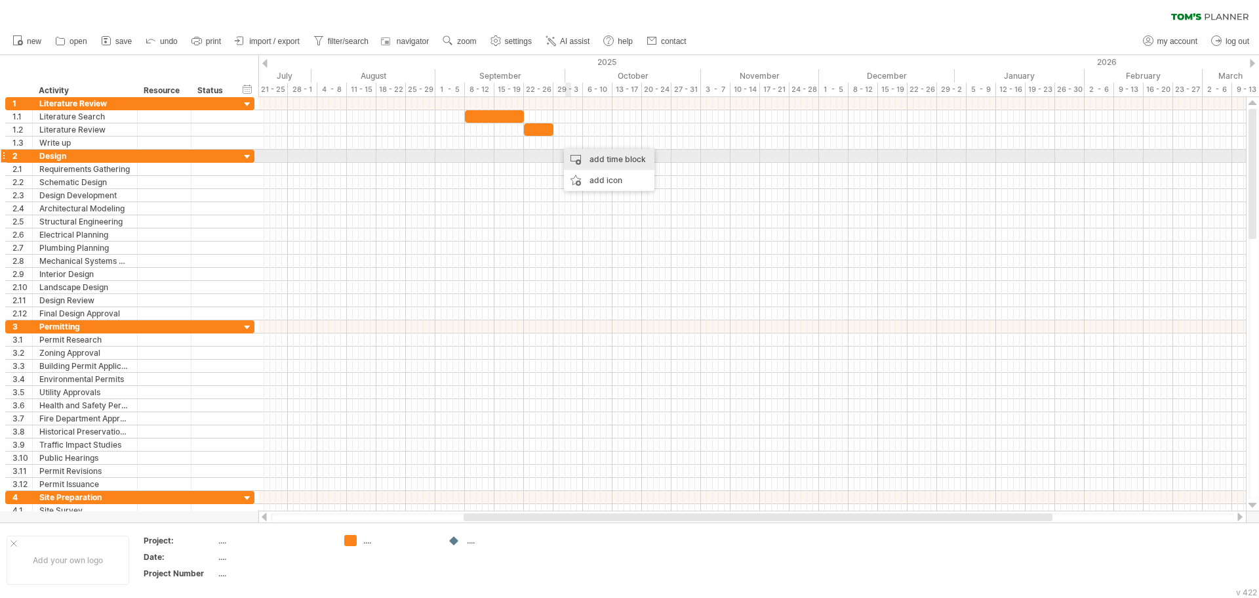
click at [585, 155] on div "add time block" at bounding box center [609, 159] width 91 height 21
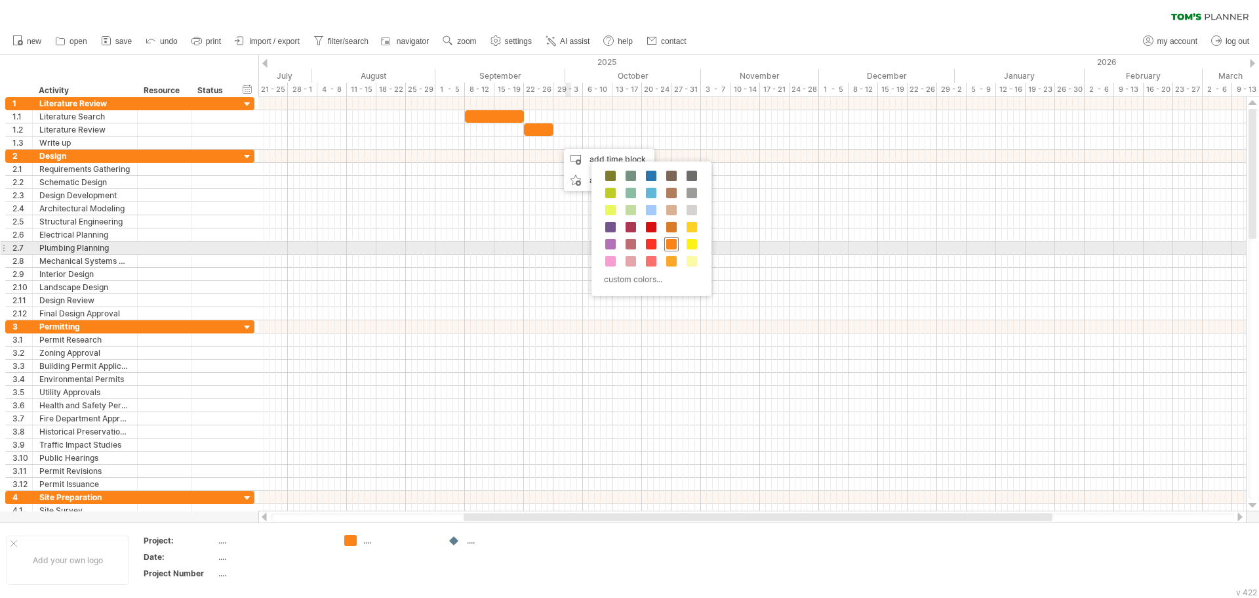
click at [671, 245] on span at bounding box center [671, 244] width 10 height 10
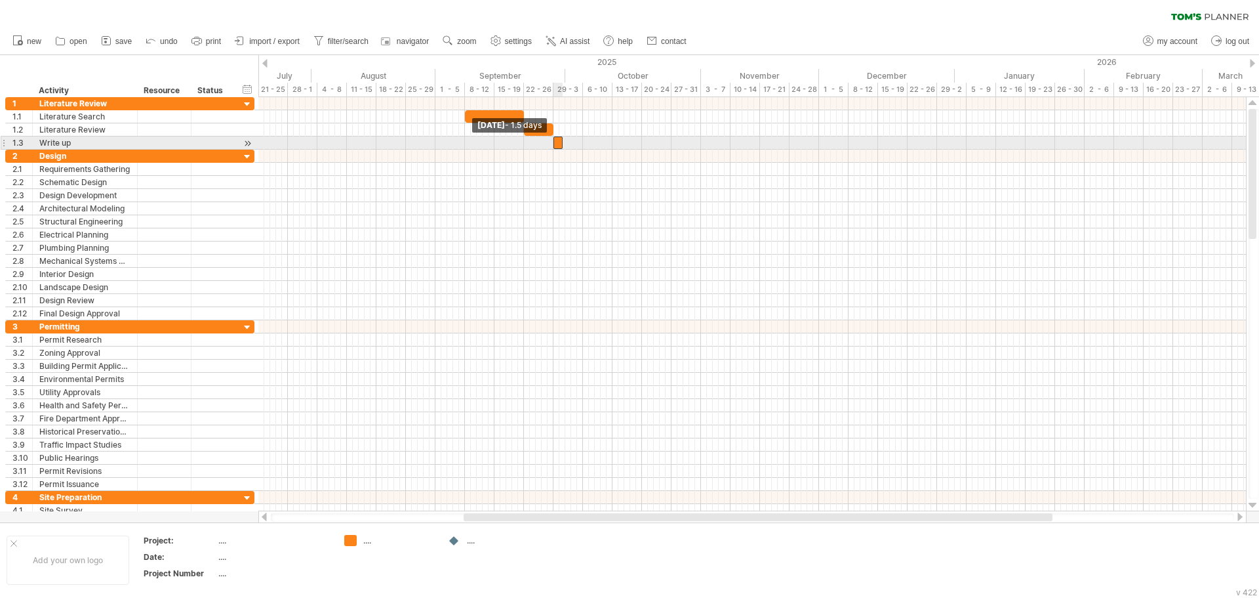
click at [553, 145] on span at bounding box center [553, 142] width 5 height 12
drag, startPoint x: 564, startPoint y: 145, endPoint x: 583, endPoint y: 145, distance: 19.0
click at [583, 145] on span at bounding box center [583, 142] width 5 height 12
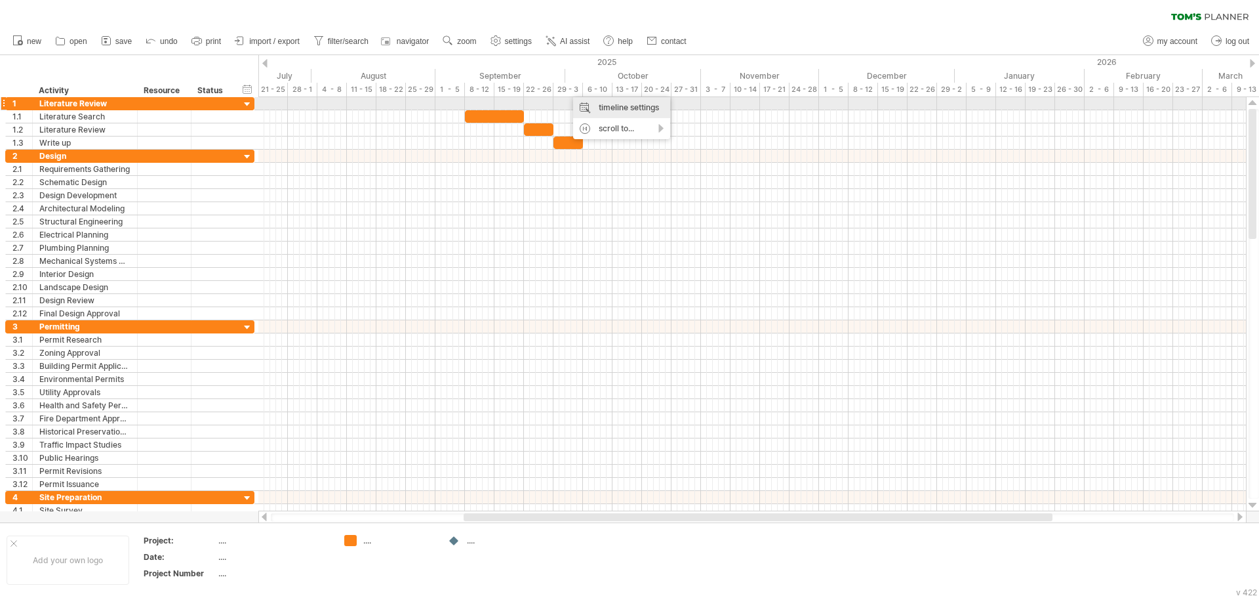
click at [603, 110] on div "timeline settings" at bounding box center [621, 107] width 97 height 21
select select "*"
select select "**"
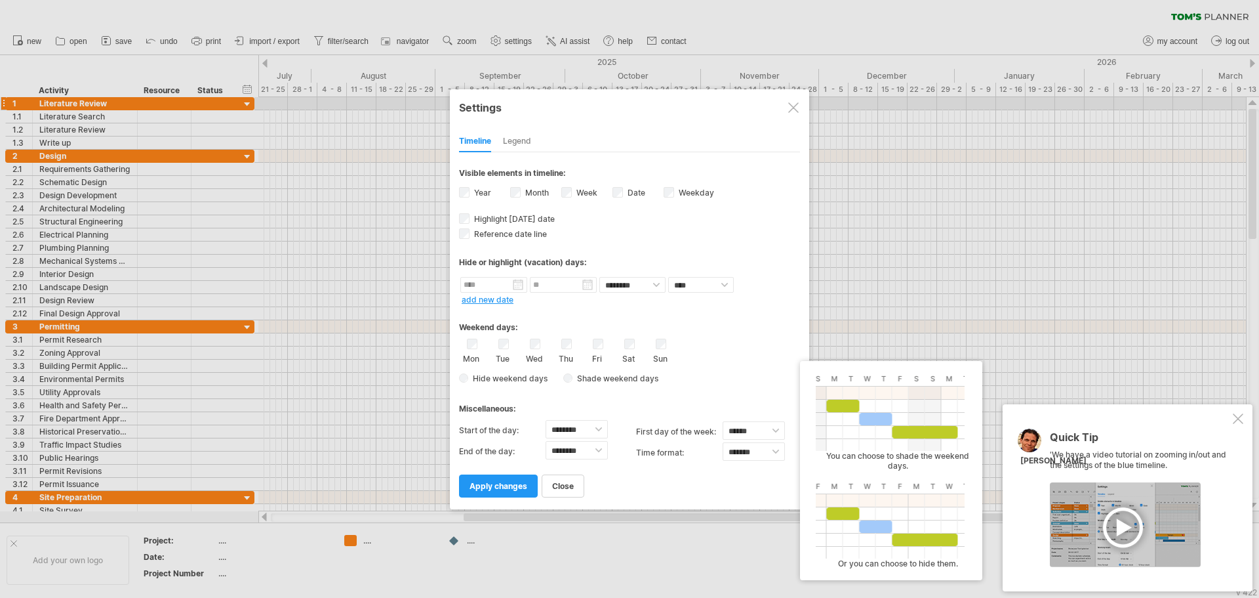
click at [562, 379] on div "Hide weekend days Shade weekend days , shade color: You can choose to shade the…" at bounding box center [629, 378] width 341 height 19
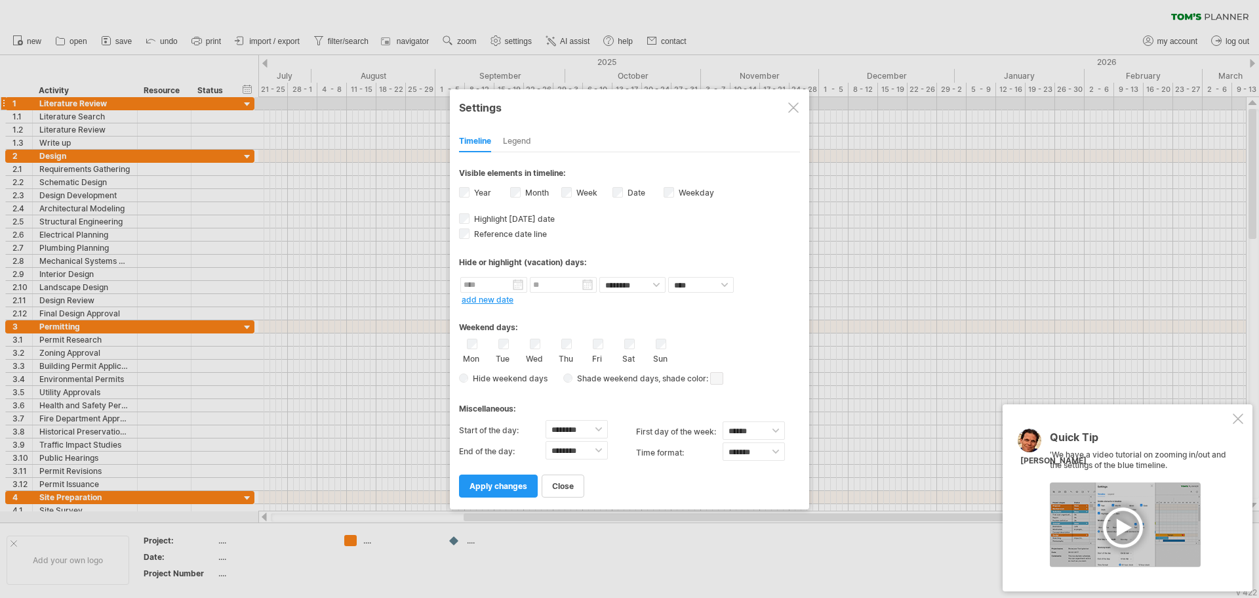
click at [720, 380] on span at bounding box center [716, 378] width 13 height 12
click at [499, 486] on span "apply changes" at bounding box center [499, 486] width 58 height 10
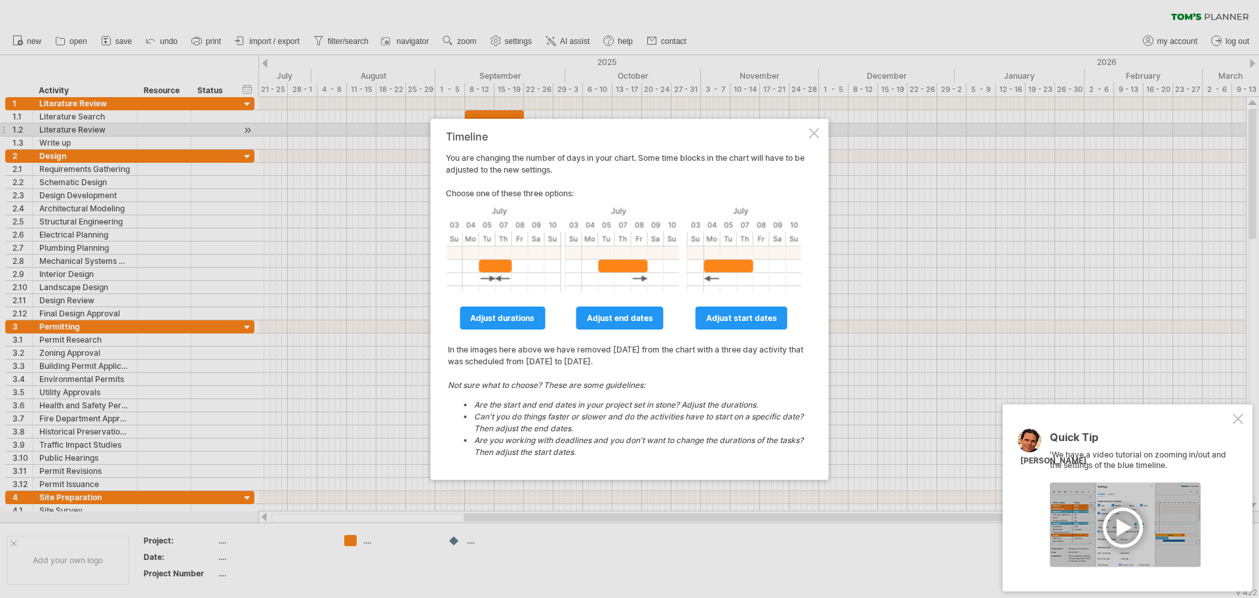
click at [815, 134] on div at bounding box center [814, 133] width 10 height 10
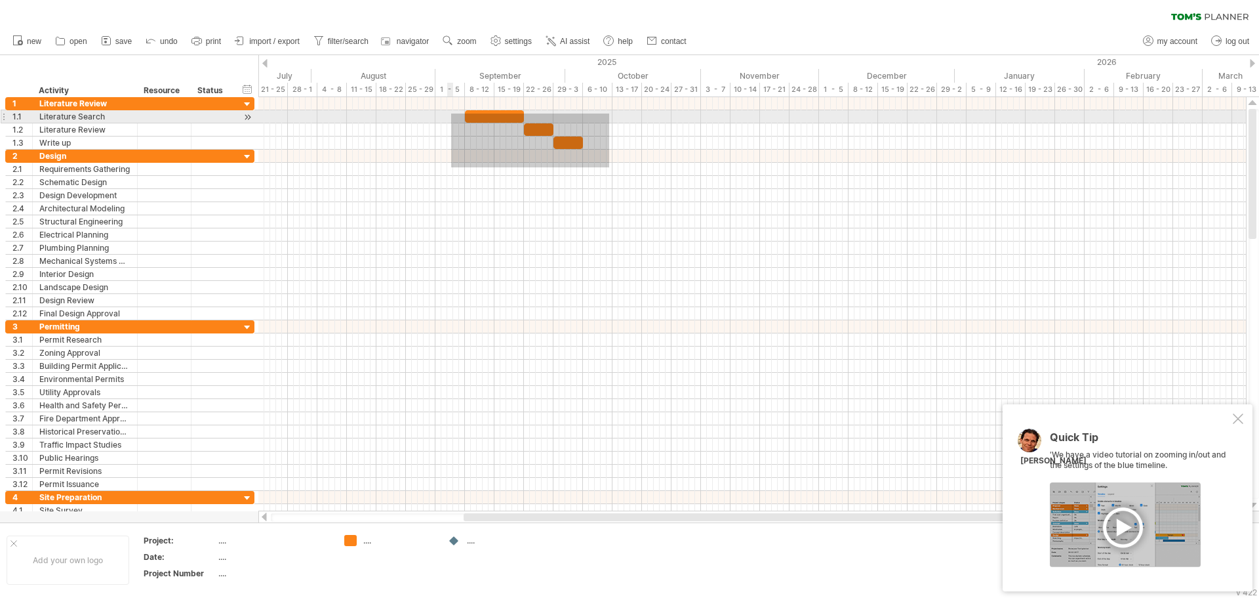
drag, startPoint x: 609, startPoint y: 167, endPoint x: 449, endPoint y: 108, distance: 170.8
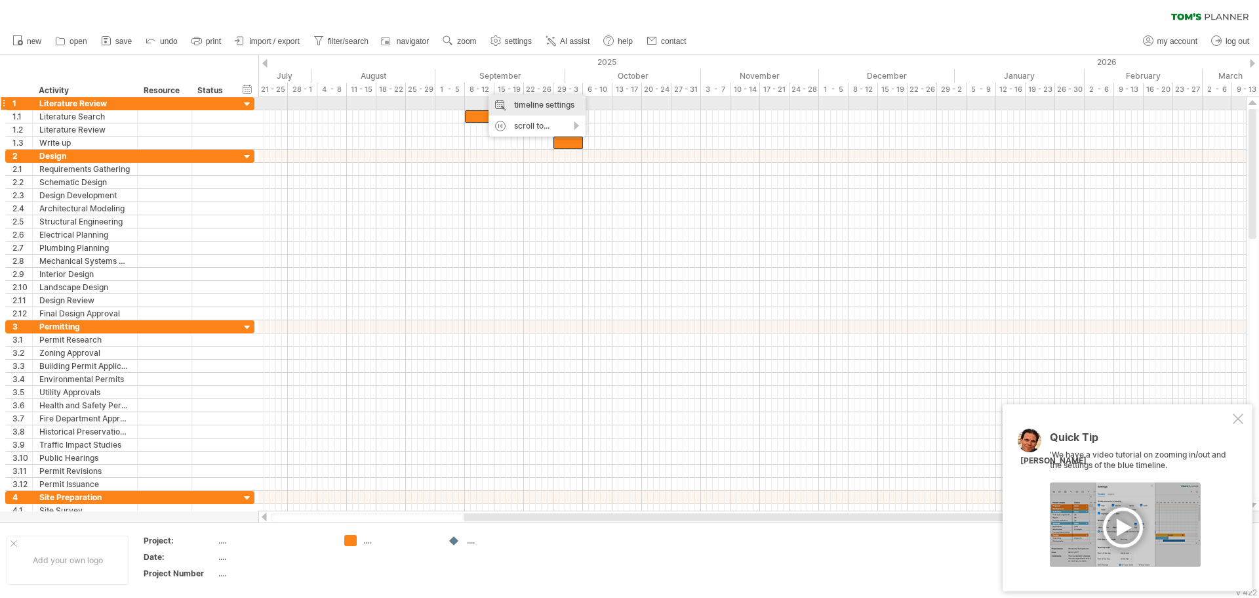
click at [522, 99] on div "timeline settings" at bounding box center [537, 104] width 97 height 21
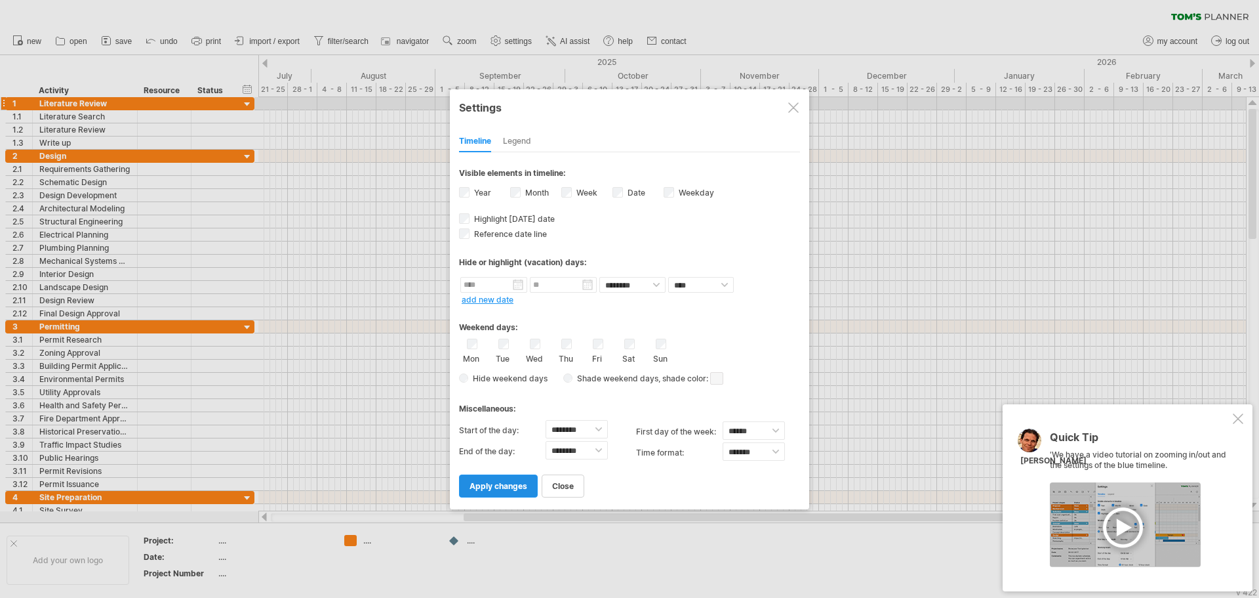
click at [506, 479] on link "apply changes" at bounding box center [498, 485] width 79 height 23
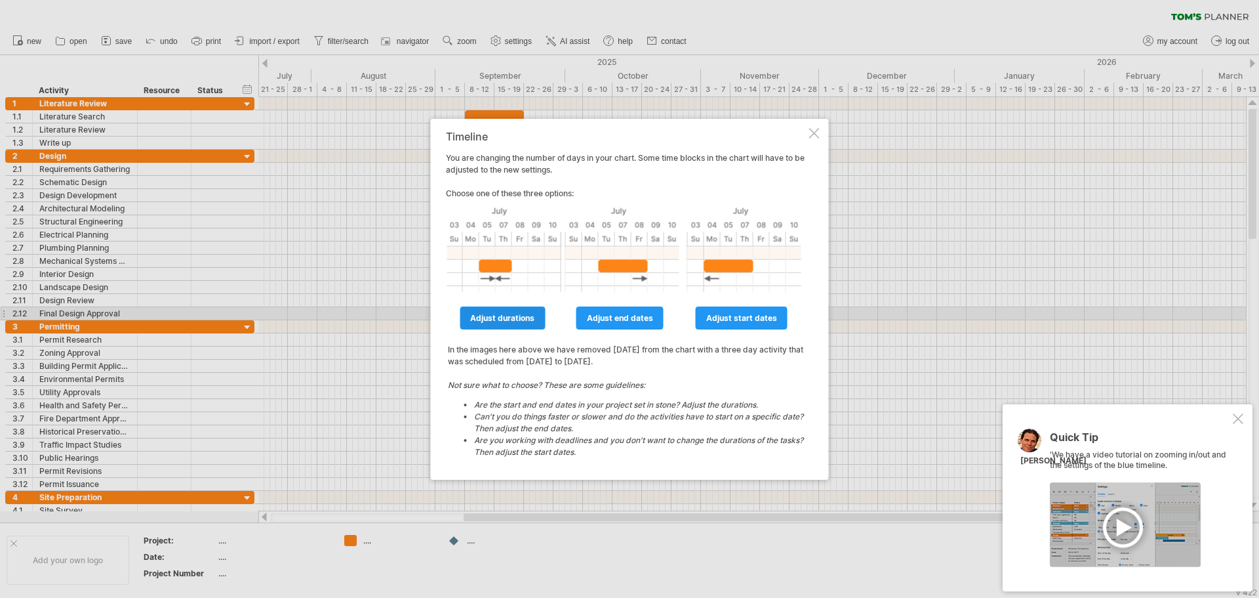
click at [501, 319] on span "adjust durations" at bounding box center [502, 318] width 64 height 10
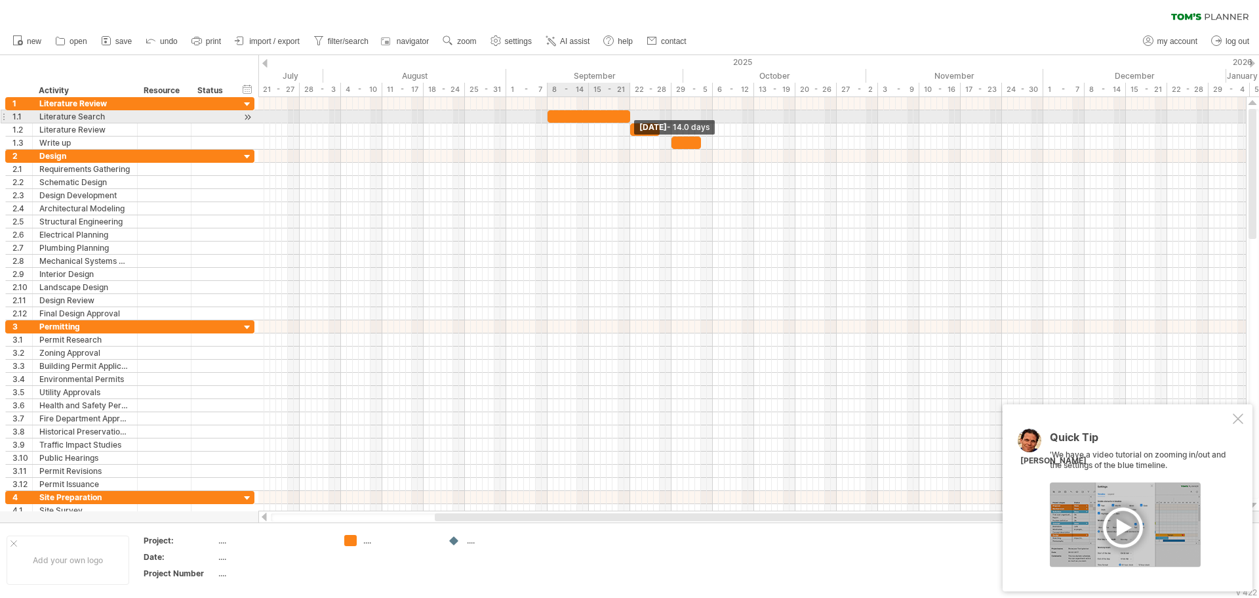
drag, startPoint x: 618, startPoint y: 117, endPoint x: 630, endPoint y: 117, distance: 11.8
click at [630, 117] on span at bounding box center [630, 116] width 5 height 12
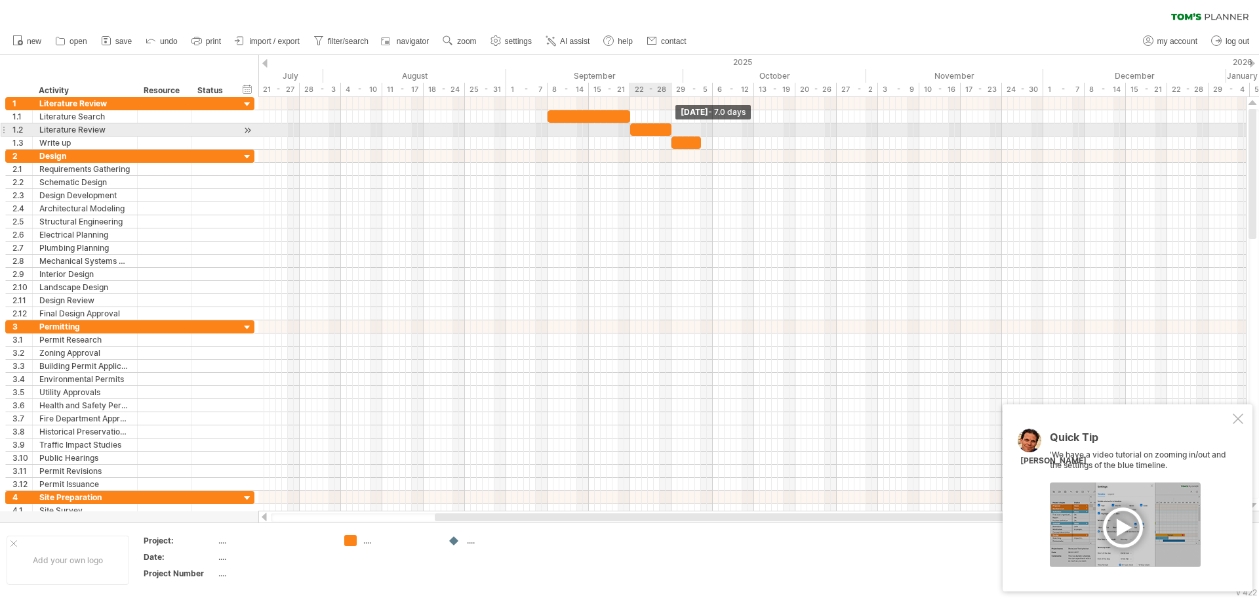
drag, startPoint x: 661, startPoint y: 132, endPoint x: 672, endPoint y: 132, distance: 11.2
click at [672, 132] on span at bounding box center [671, 129] width 5 height 12
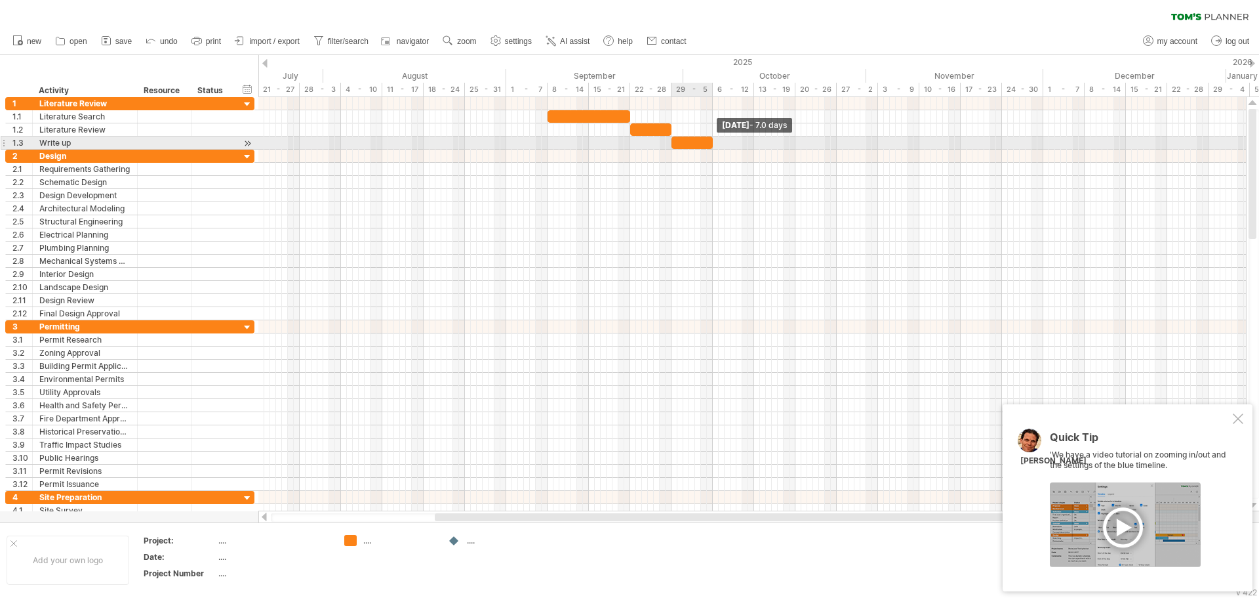
drag, startPoint x: 703, startPoint y: 146, endPoint x: 714, endPoint y: 146, distance: 11.8
click at [714, 146] on span at bounding box center [712, 142] width 5 height 12
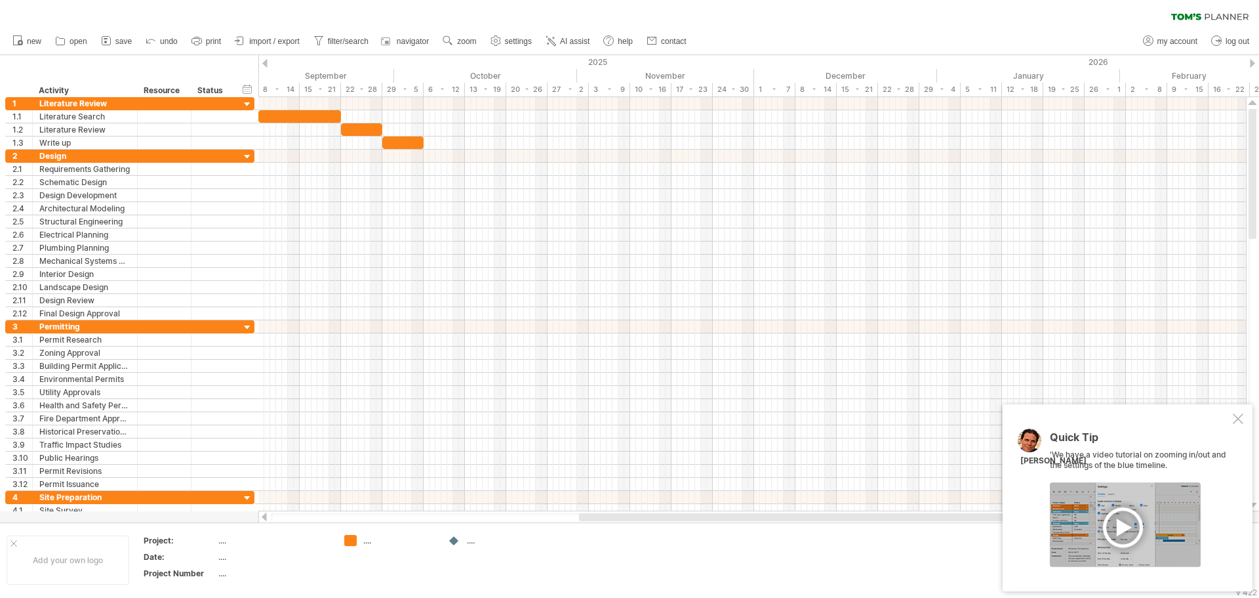
drag, startPoint x: 485, startPoint y: 514, endPoint x: 630, endPoint y: 512, distance: 144.3
click at [630, 512] on div at bounding box center [752, 516] width 989 height 13
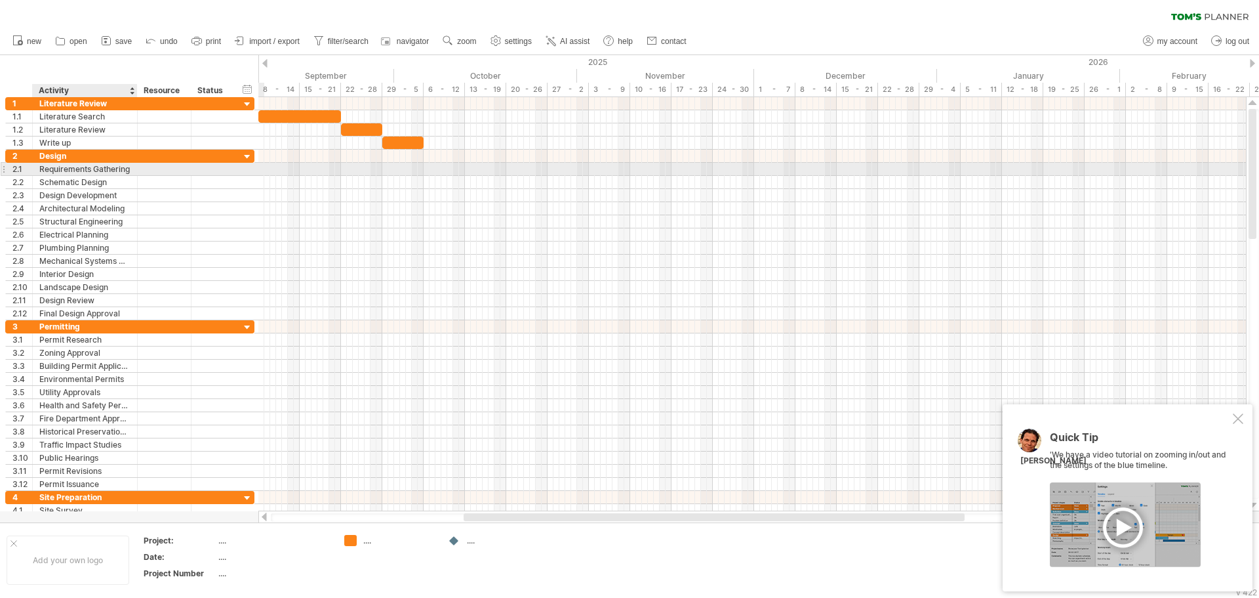
click at [60, 171] on div "Requirements Gathering" at bounding box center [84, 169] width 91 height 12
click at [60, 171] on input "**********" at bounding box center [84, 169] width 91 height 12
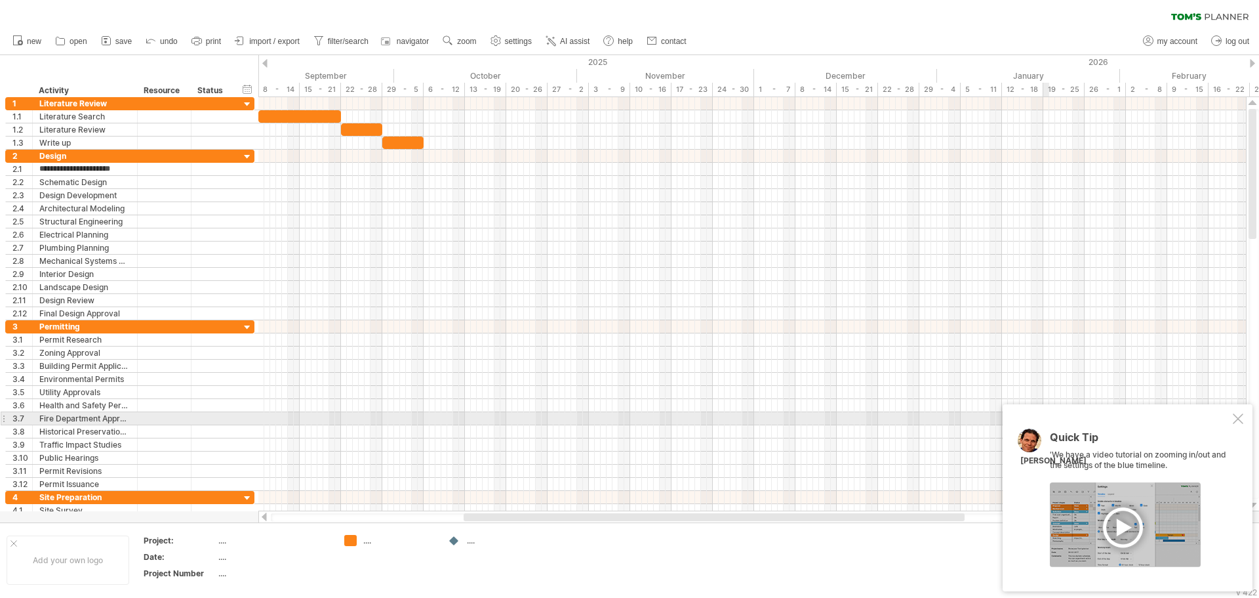
click at [1244, 418] on div "Quick Tip 'We have a video tutorial on zooming in/out and the settings of the b…" at bounding box center [1128, 497] width 250 height 187
click at [1238, 420] on div at bounding box center [1238, 418] width 10 height 10
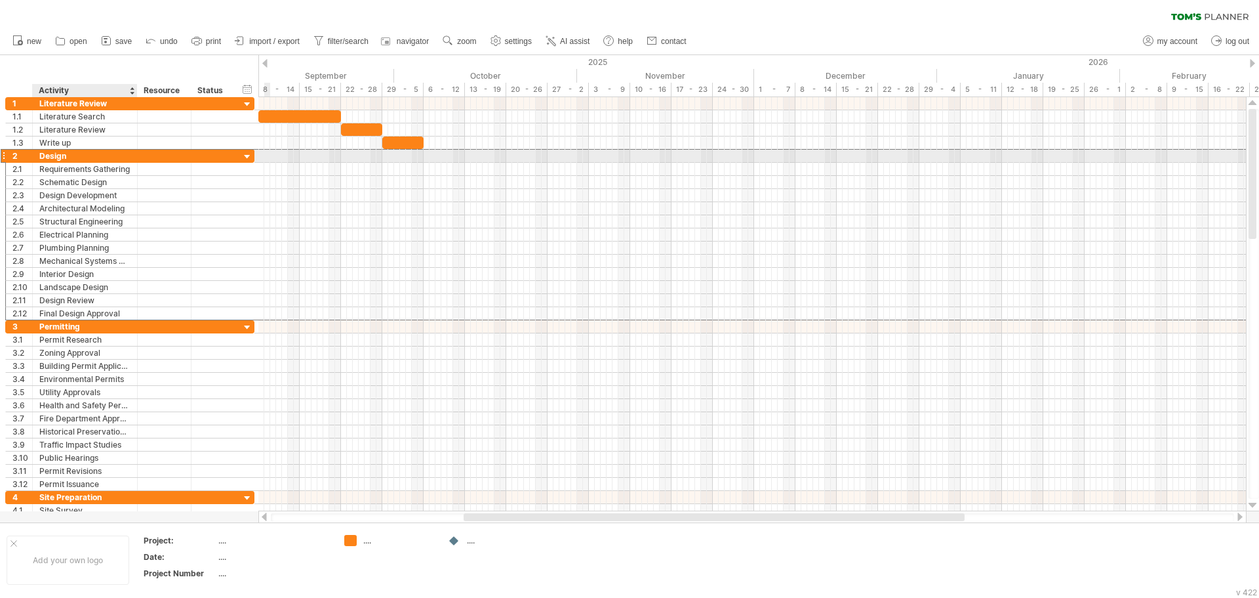
click at [68, 155] on div "Design" at bounding box center [84, 156] width 91 height 12
click at [68, 155] on input "******" at bounding box center [84, 156] width 91 height 12
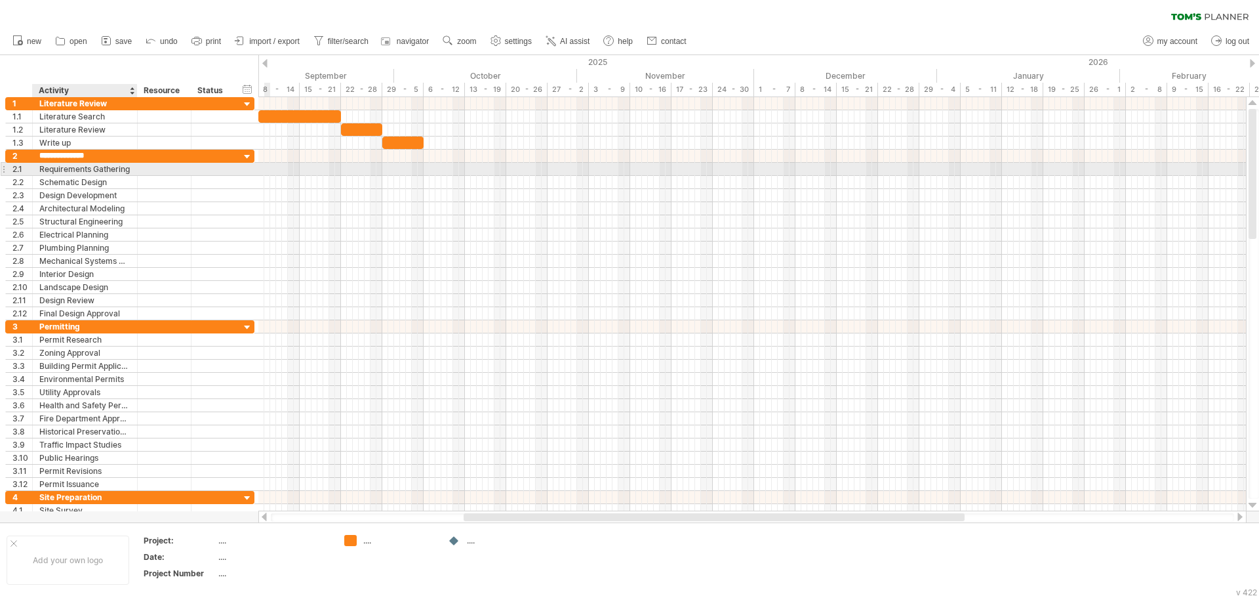
type input "**********"
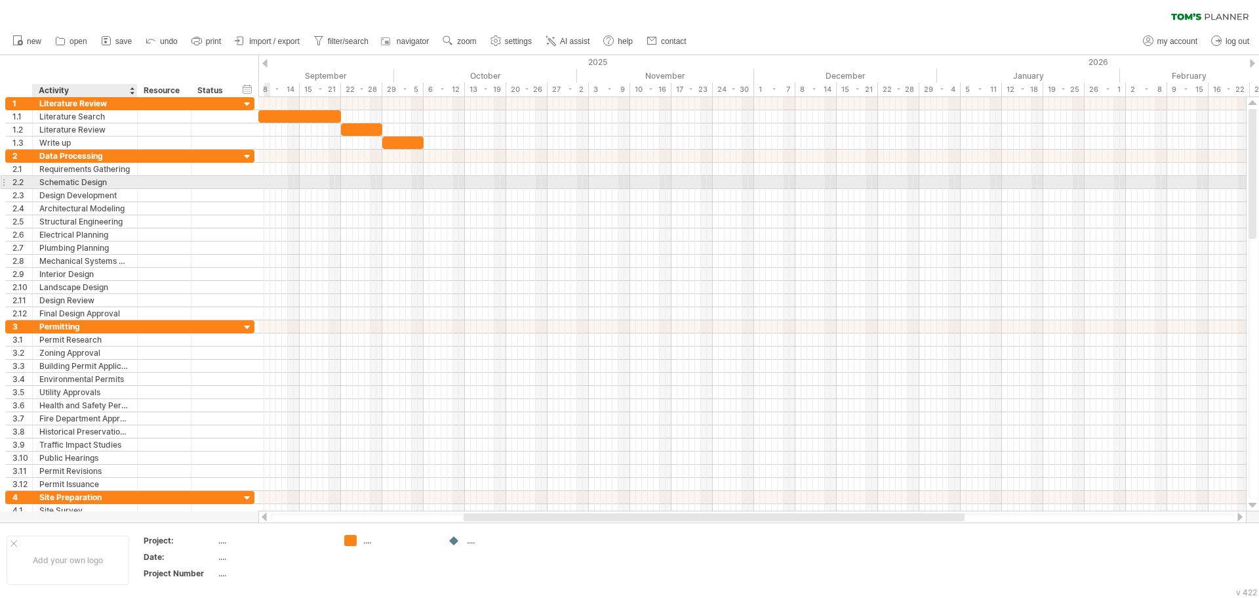
click at [133, 184] on div at bounding box center [136, 182] width 7 height 13
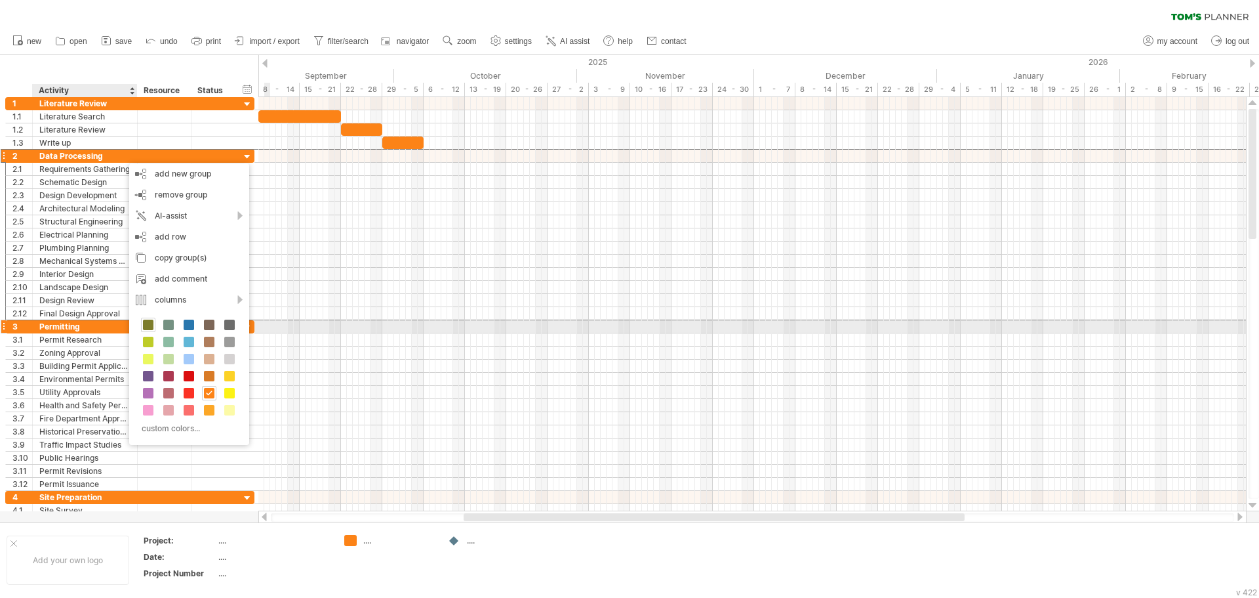
click at [148, 323] on span at bounding box center [148, 324] width 10 height 10
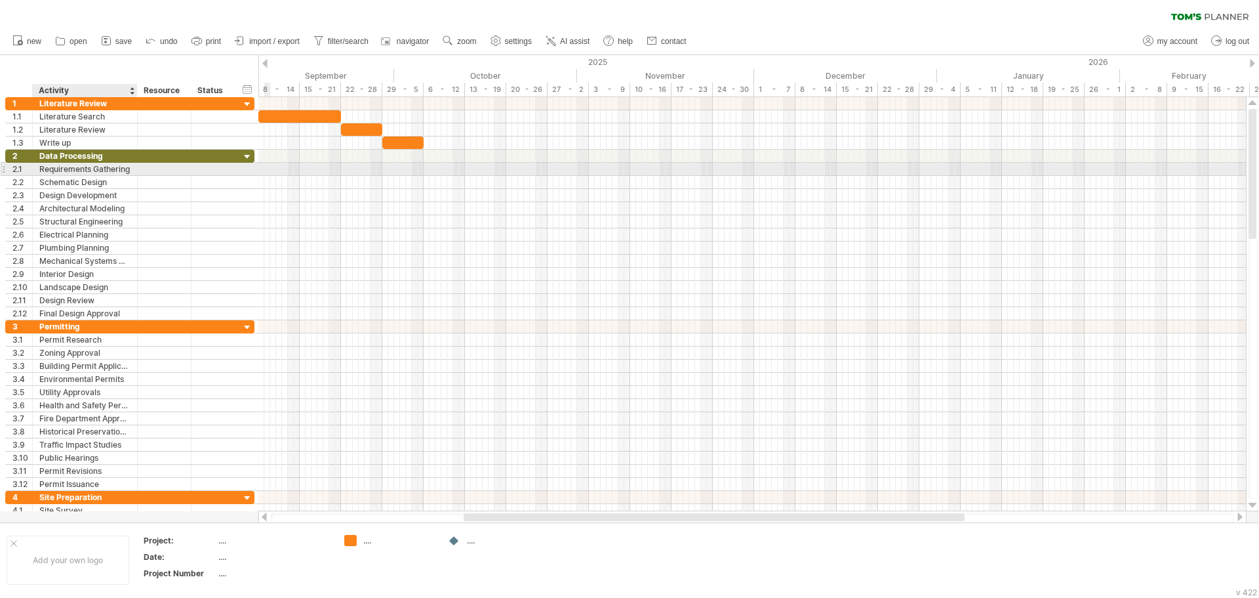
click at [58, 168] on div "Requirements Gathering" at bounding box center [84, 169] width 91 height 12
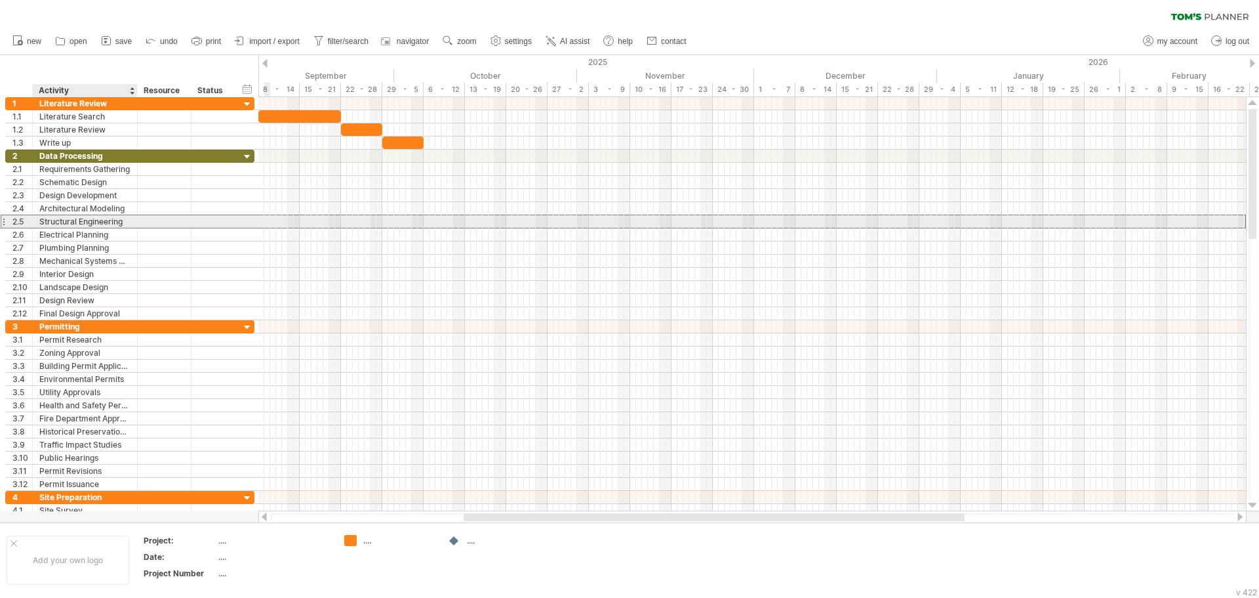
click at [68, 222] on div "Structural Engineering" at bounding box center [84, 221] width 91 height 12
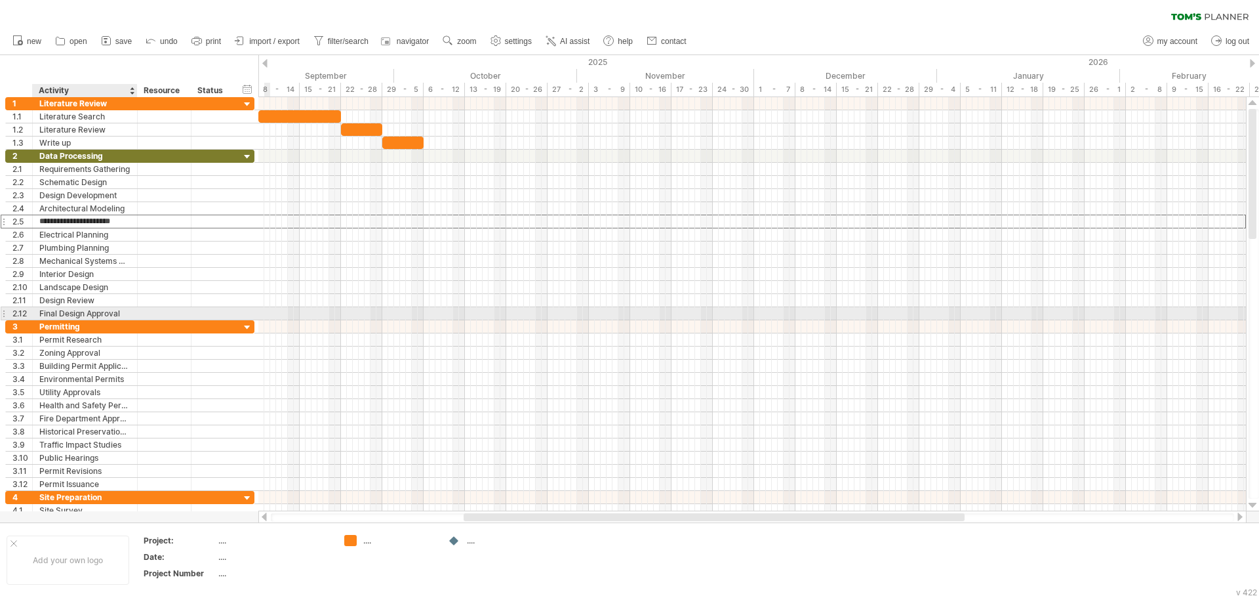
click at [65, 310] on div "Final Design Approval" at bounding box center [84, 313] width 91 height 12
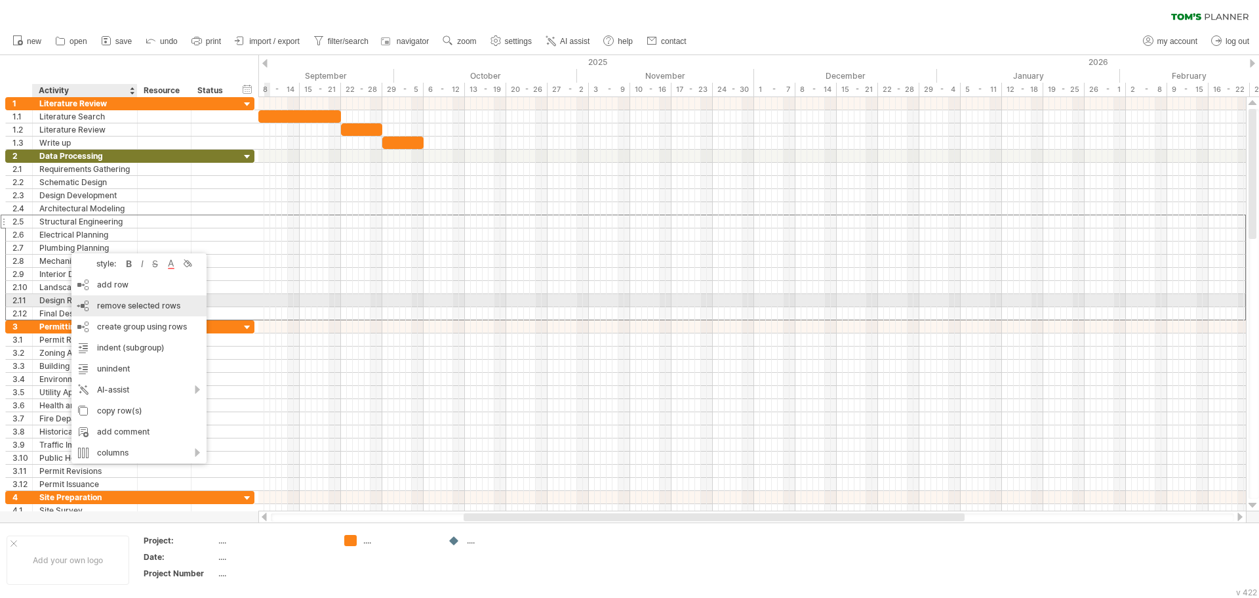
click at [114, 306] on span "remove selected rows" at bounding box center [138, 305] width 83 height 10
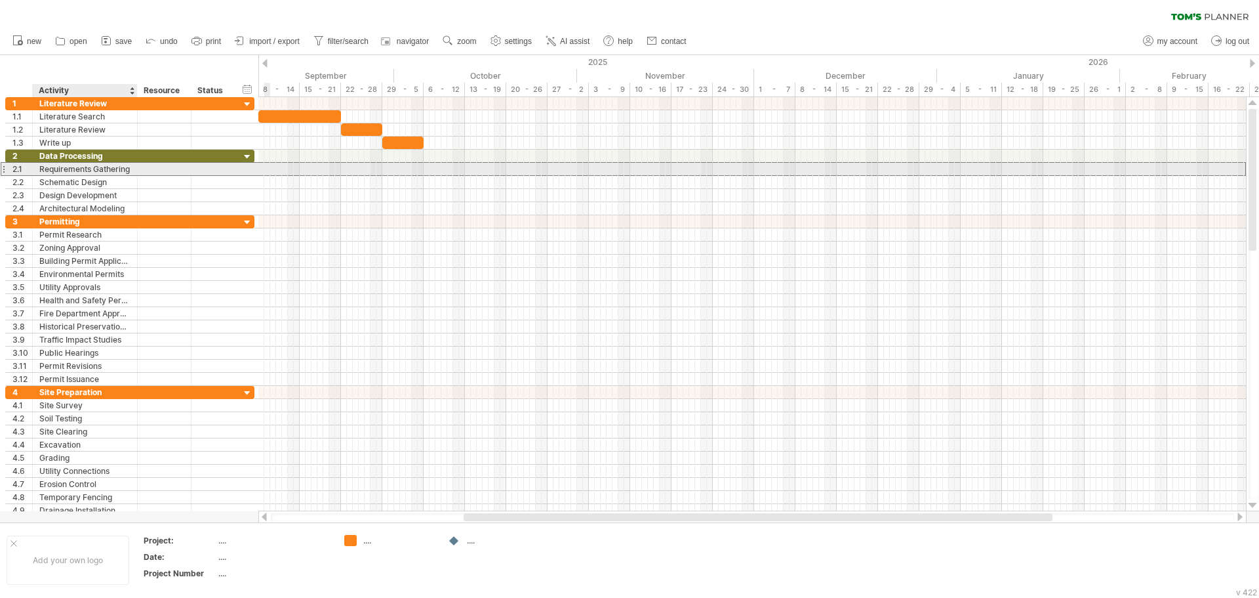
click at [76, 171] on div "Requirements Gathering" at bounding box center [84, 169] width 91 height 12
click at [0, 0] on input "**********" at bounding box center [0, 0] width 0 height 0
drag, startPoint x: 131, startPoint y: 169, endPoint x: 16, endPoint y: 171, distance: 114.8
click at [16, 171] on div "**********" at bounding box center [129, 169] width 249 height 14
click at [48, 169] on div "Requirements Gathering" at bounding box center [84, 169] width 91 height 12
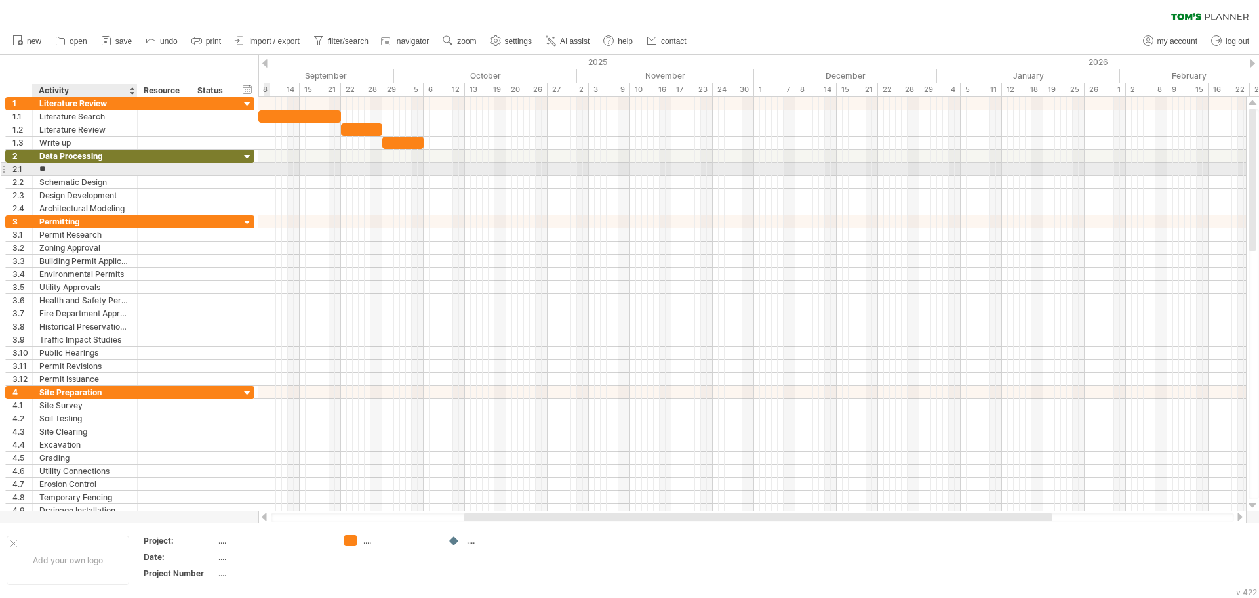
type input "*"
type input "**********"
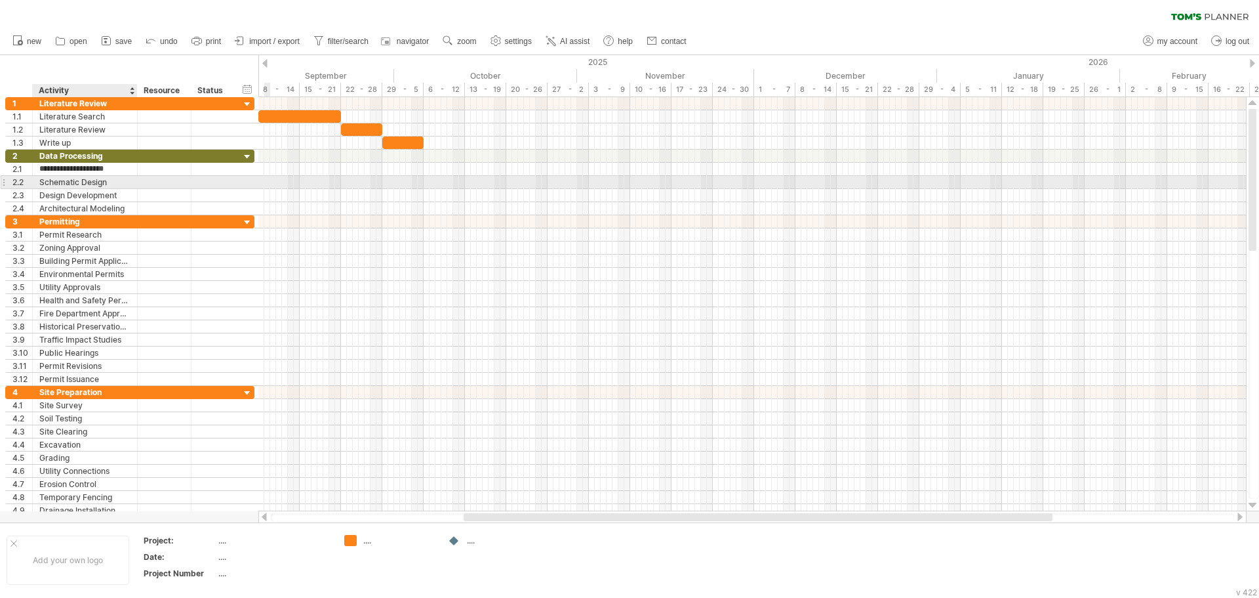
click at [58, 185] on div "Schematic Design" at bounding box center [84, 182] width 91 height 12
click at [58, 185] on input "**********" at bounding box center [84, 182] width 91 height 12
drag, startPoint x: 108, startPoint y: 184, endPoint x: 12, endPoint y: 184, distance: 95.1
click at [12, 184] on div "**********" at bounding box center [129, 182] width 249 height 14
type input "**********"
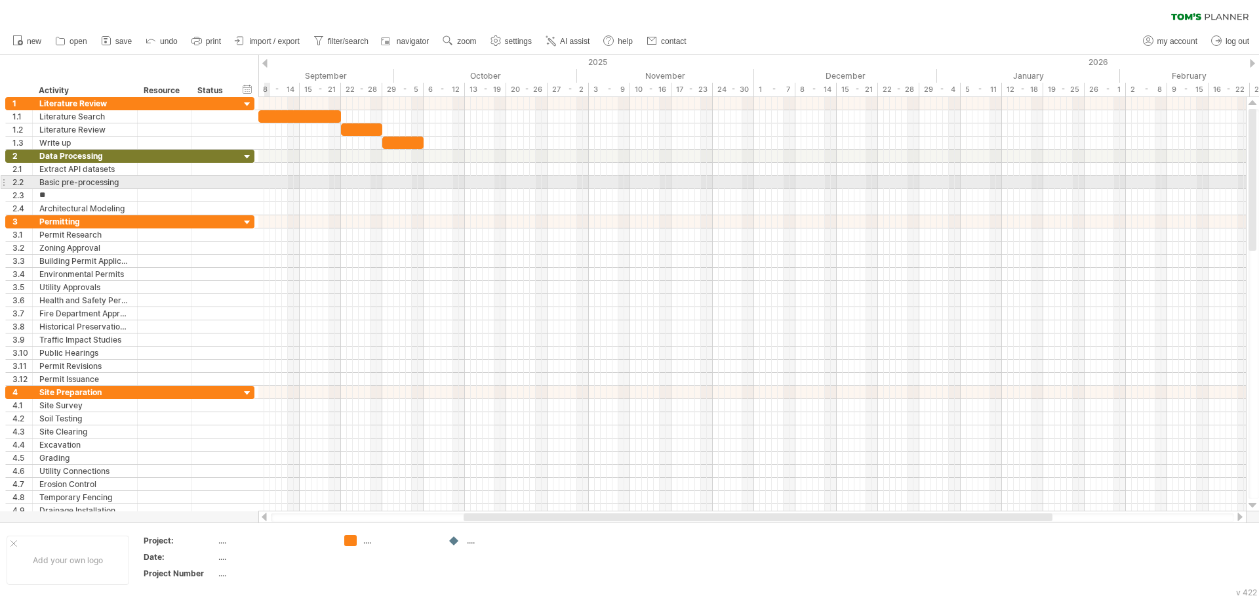
type input "*"
type input "**********"
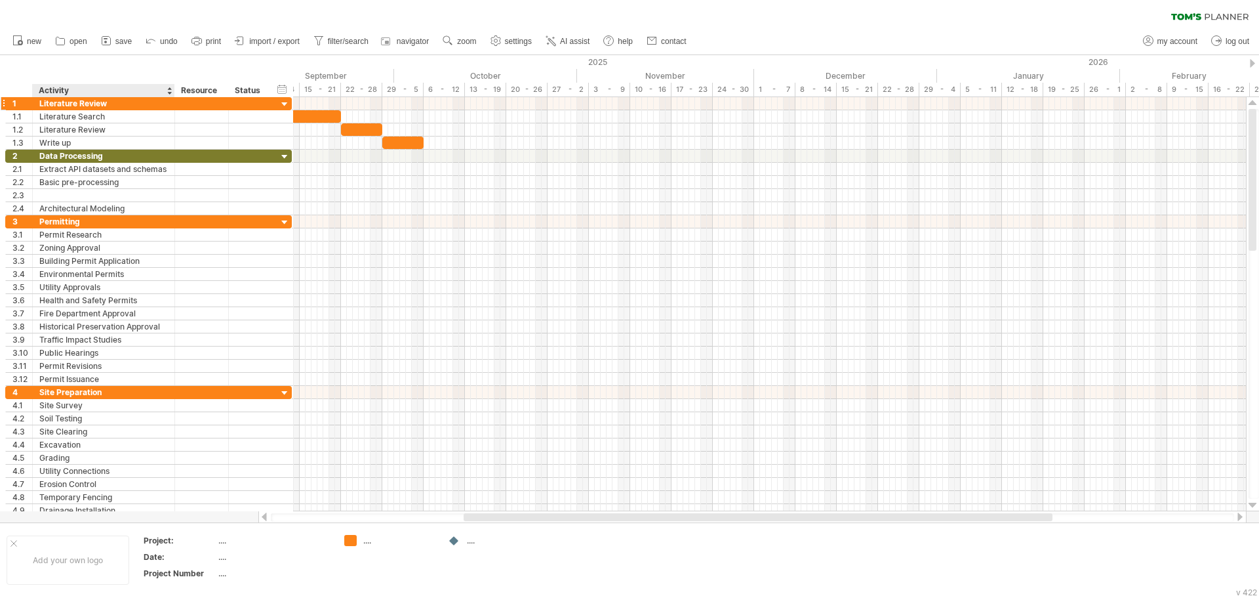
drag, startPoint x: 135, startPoint y: 92, endPoint x: 173, endPoint y: 98, distance: 37.8
click at [173, 98] on div "Trying to reach [DOMAIN_NAME] Connected again... 0% clear filter new 1" at bounding box center [629, 299] width 1259 height 598
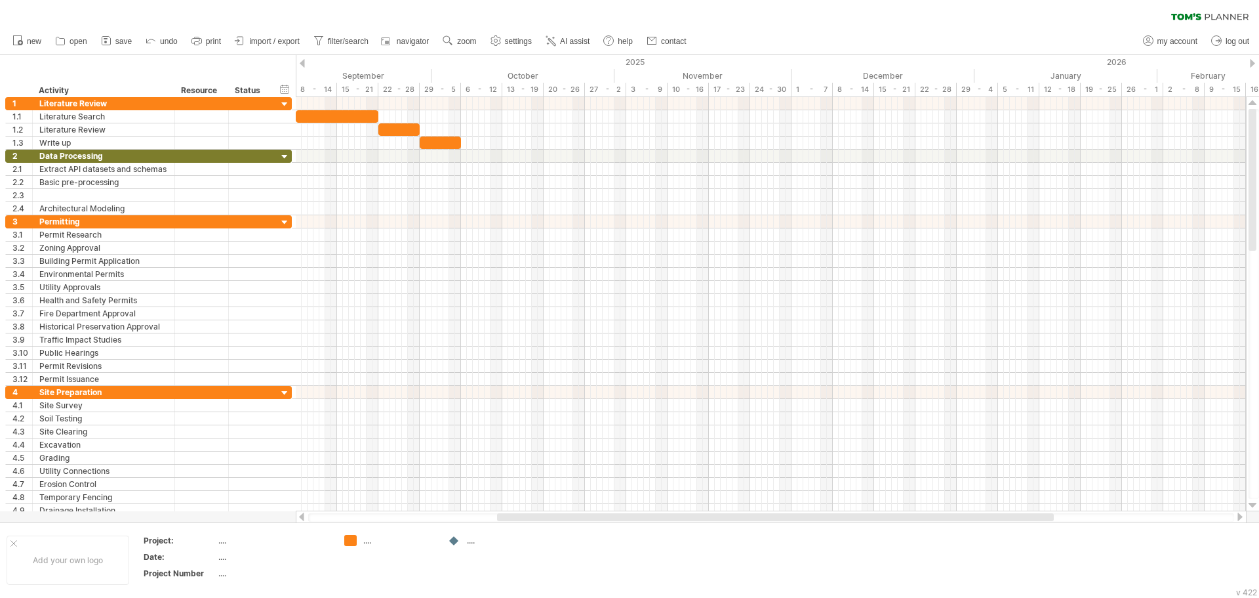
click at [608, 516] on div at bounding box center [775, 517] width 557 height 8
click at [521, 41] on span "settings" at bounding box center [518, 41] width 27 height 9
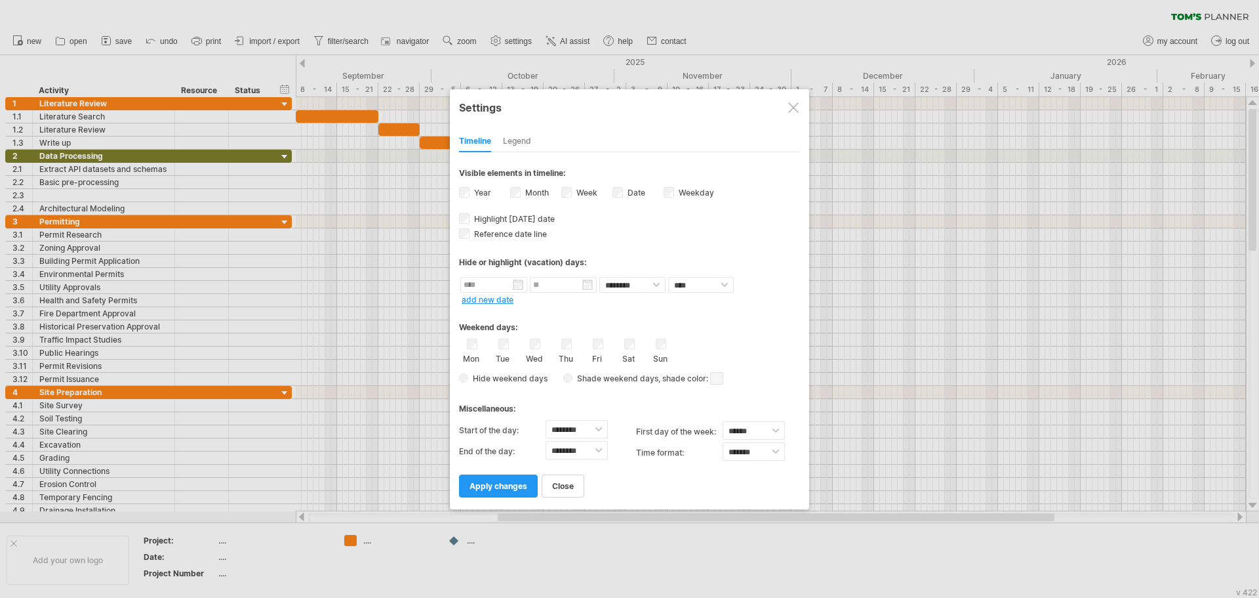
click at [518, 143] on div "Legend" at bounding box center [517, 141] width 28 height 21
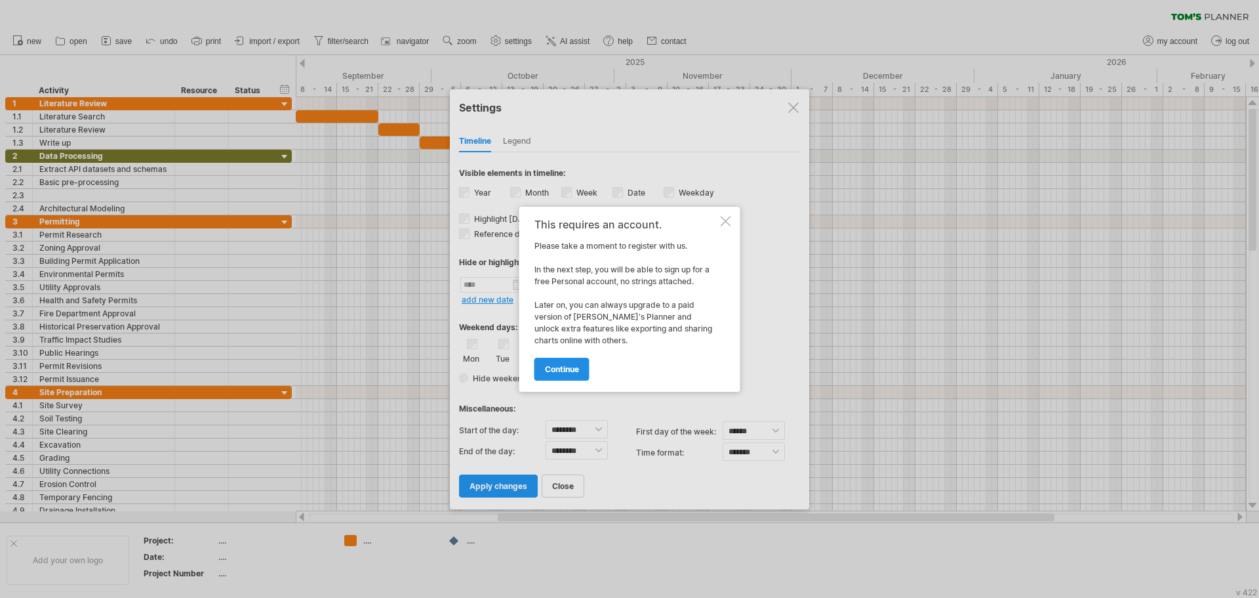
click at [568, 373] on span "continue" at bounding box center [562, 369] width 34 height 10
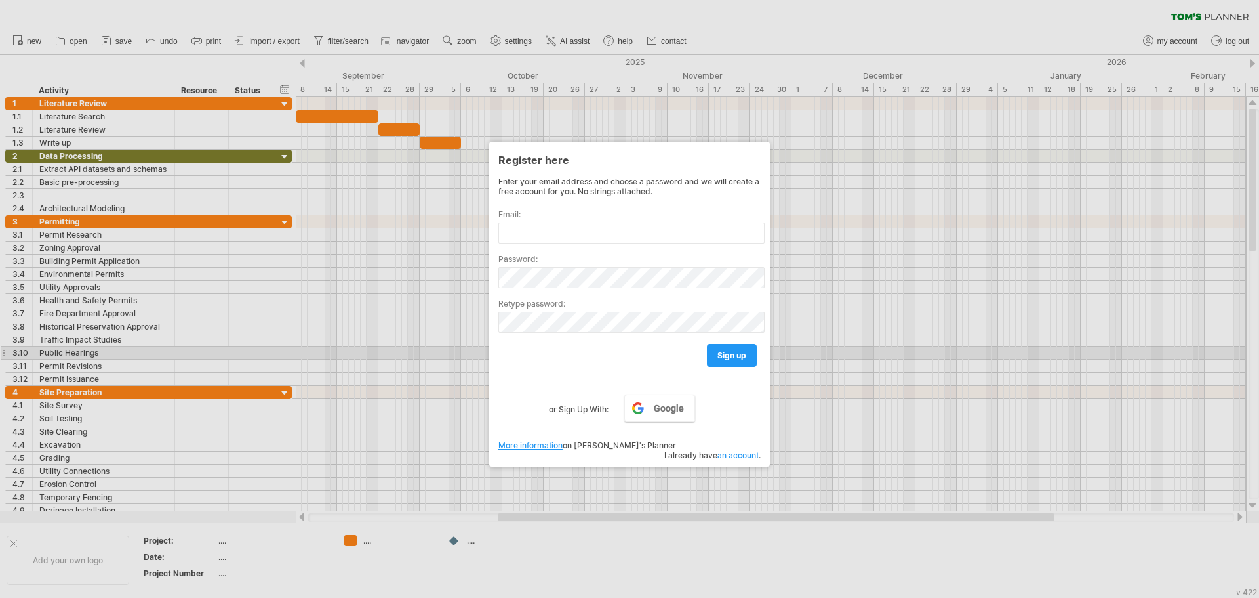
click at [456, 357] on div at bounding box center [629, 299] width 1259 height 598
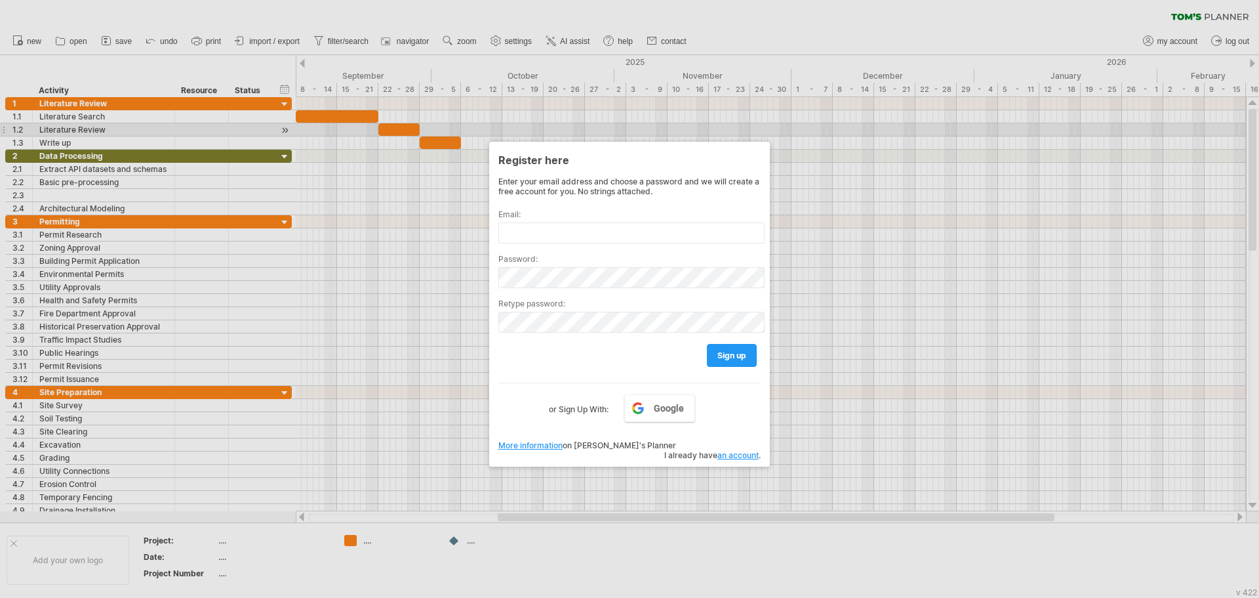
click at [602, 125] on div at bounding box center [629, 299] width 1259 height 598
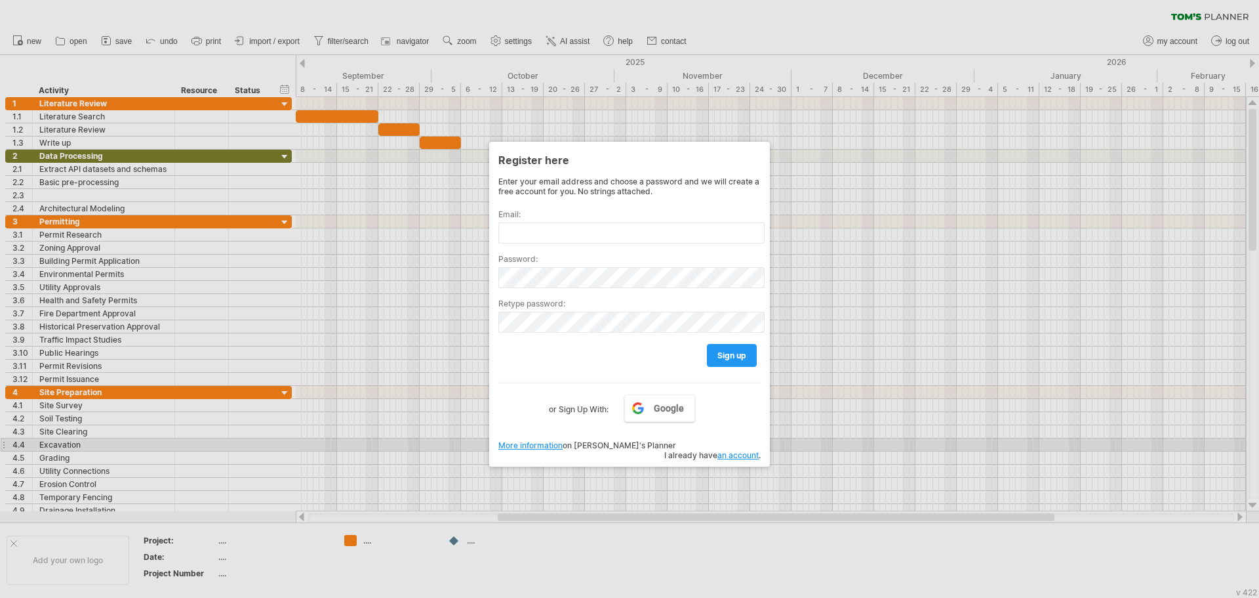
click at [729, 450] on link "an account" at bounding box center [738, 455] width 41 height 10
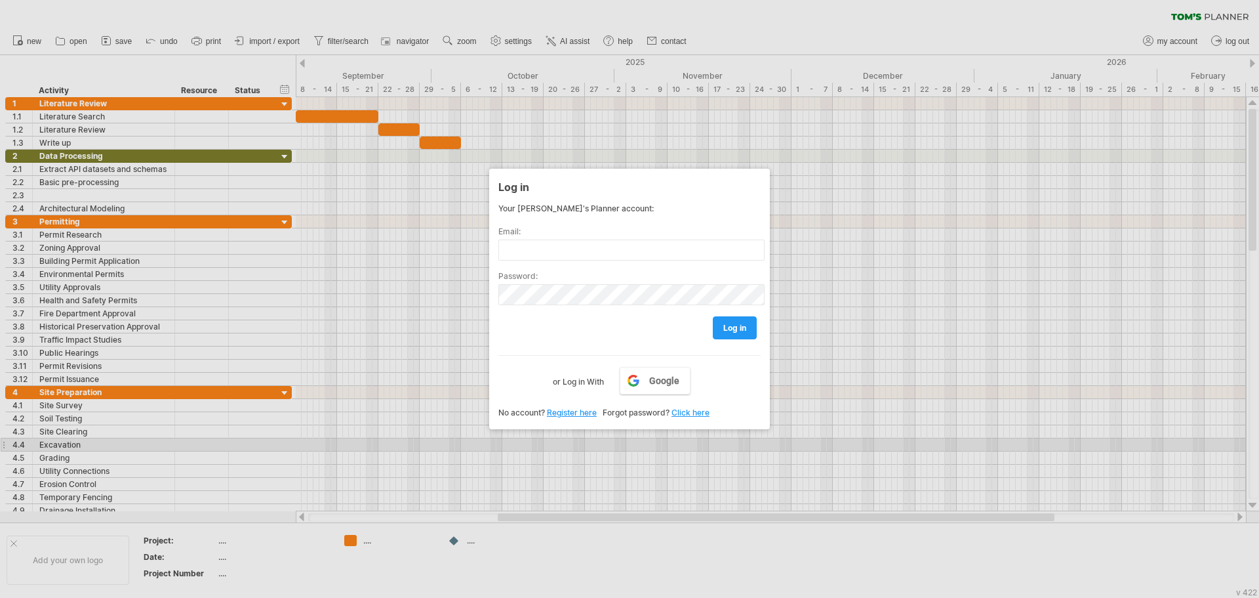
click at [462, 340] on div at bounding box center [629, 299] width 1259 height 598
click at [356, 312] on div at bounding box center [629, 299] width 1259 height 598
click at [143, 159] on div at bounding box center [629, 299] width 1259 height 598
